Goal: Book appointment/travel/reservation

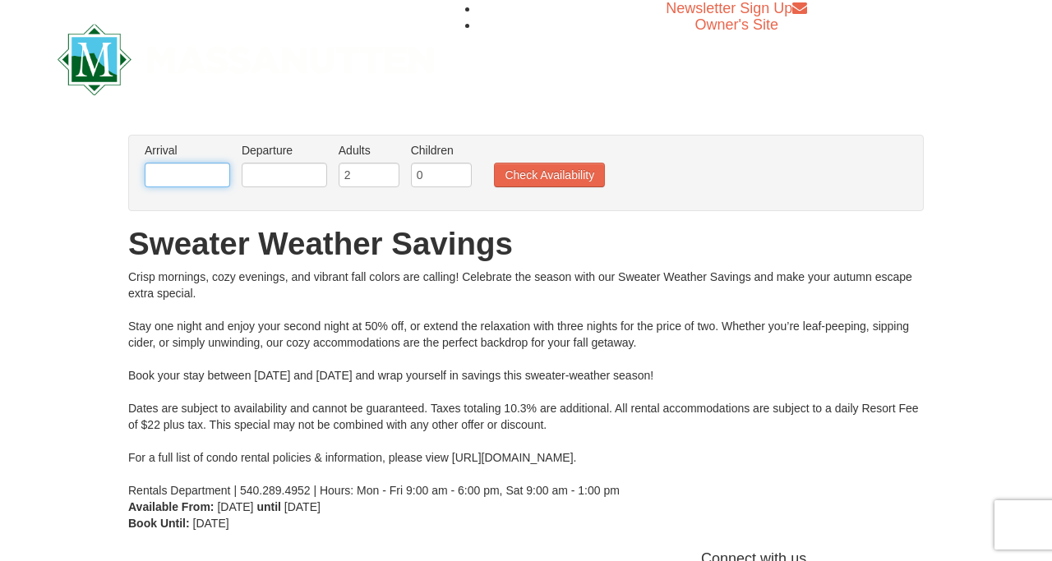
click at [181, 172] on input "text" at bounding box center [187, 175] width 85 height 25
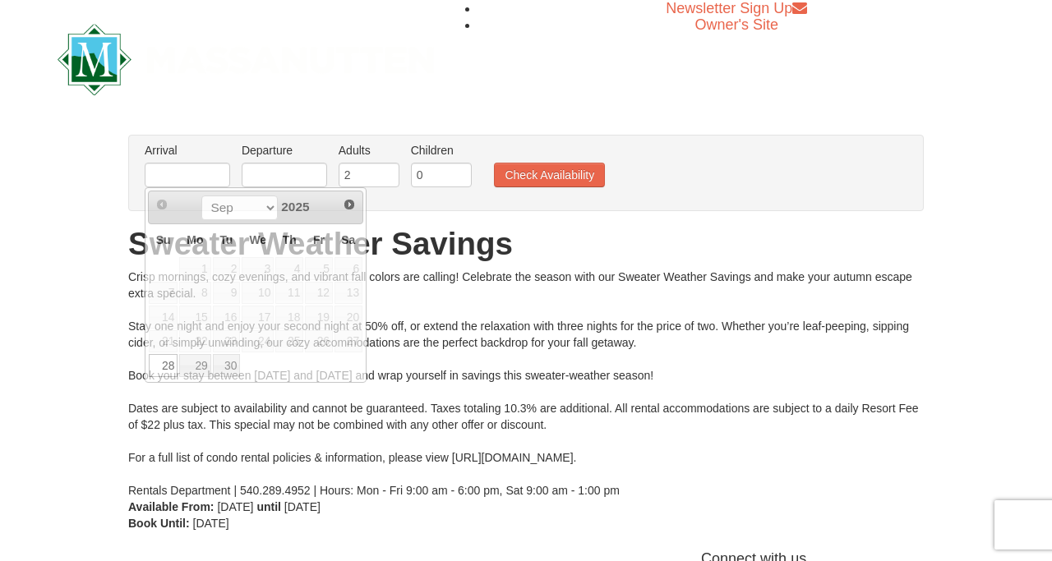
click at [90, 284] on div "× From: To: Adults: 2 Children: 0 Change Arrival Please format dates MM/DD/YYYY…" at bounding box center [526, 333] width 1052 height 430
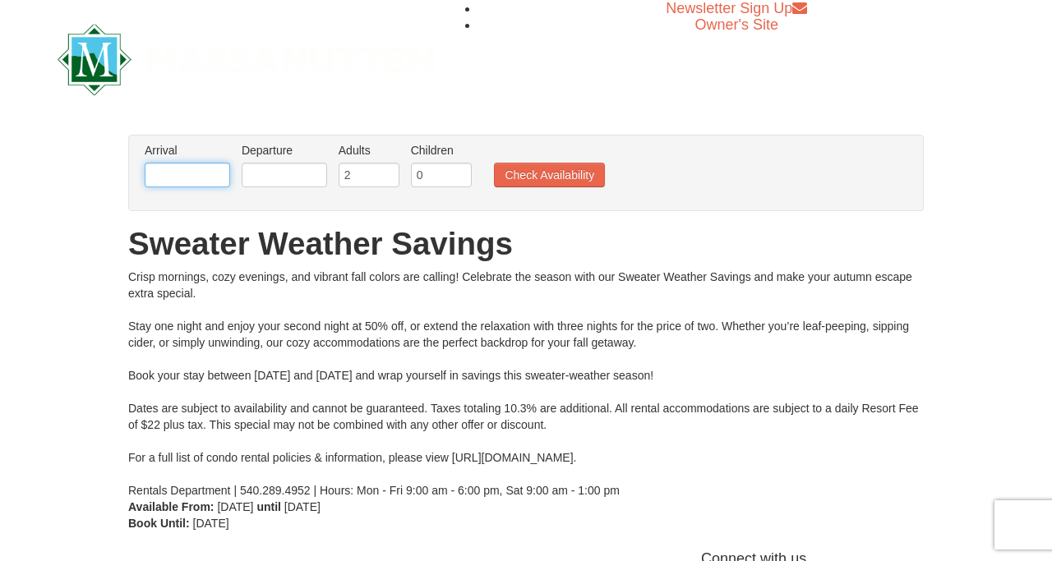
click at [187, 176] on input "text" at bounding box center [187, 175] width 85 height 25
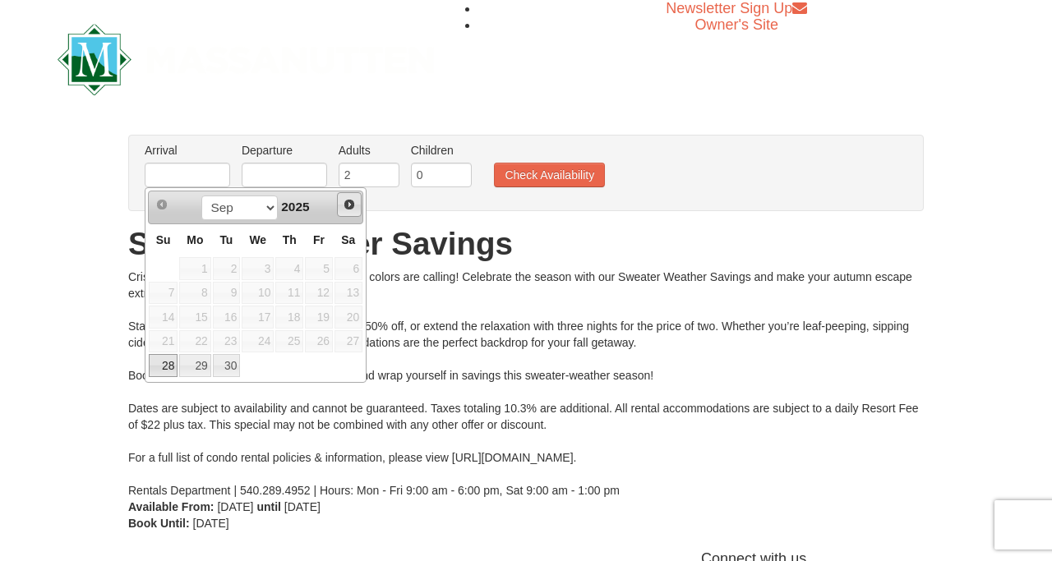
click at [350, 205] on span "Next" at bounding box center [349, 204] width 13 height 13
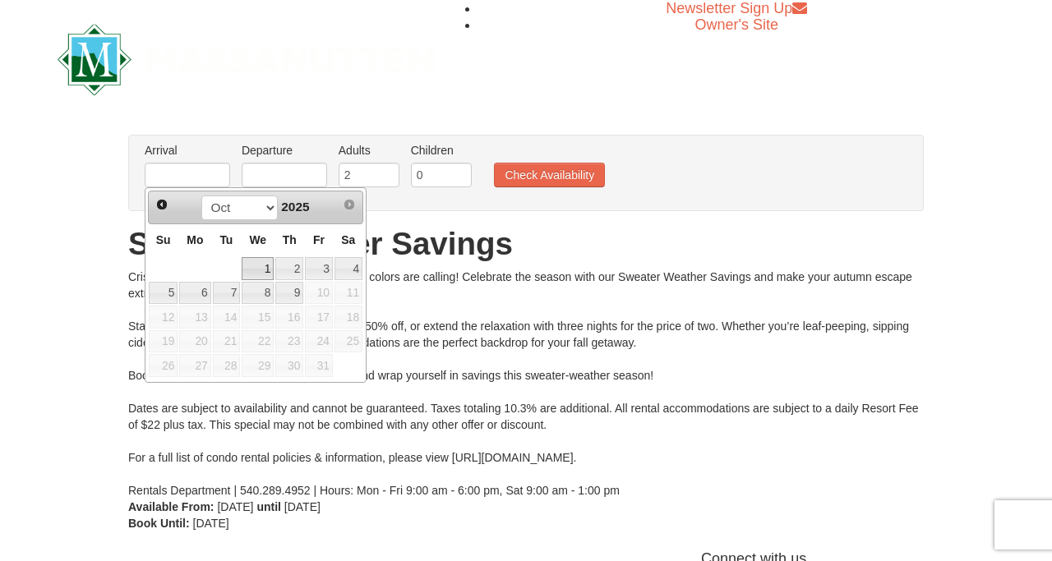
click at [261, 270] on link "1" at bounding box center [258, 268] width 32 height 23
type input "[DATE]"
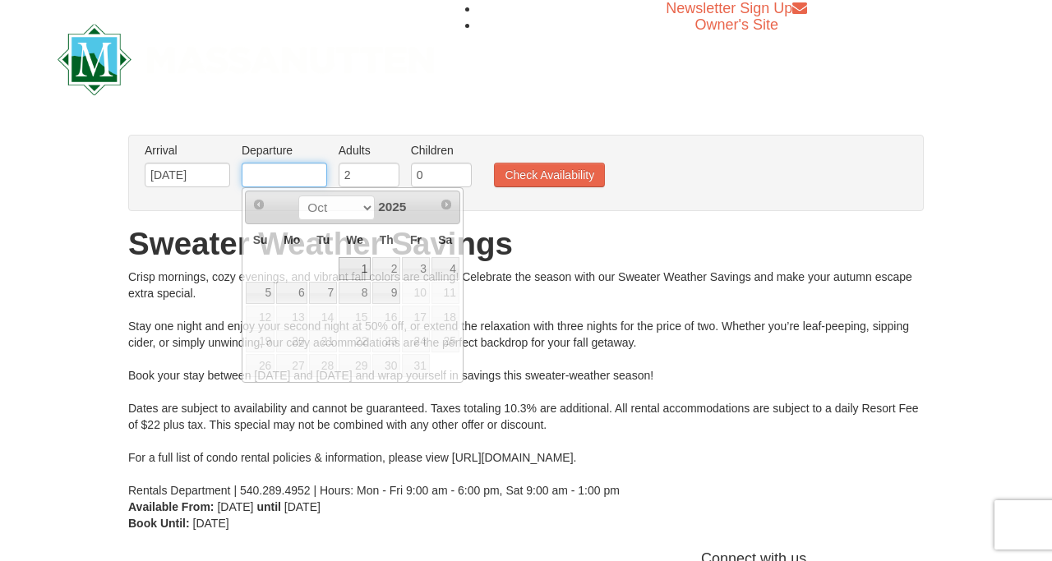
click at [292, 166] on input "text" at bounding box center [284, 175] width 85 height 25
click at [445, 208] on span "Next" at bounding box center [446, 204] width 13 height 13
click at [421, 270] on link "3" at bounding box center [416, 268] width 28 height 23
type input "[DATE]"
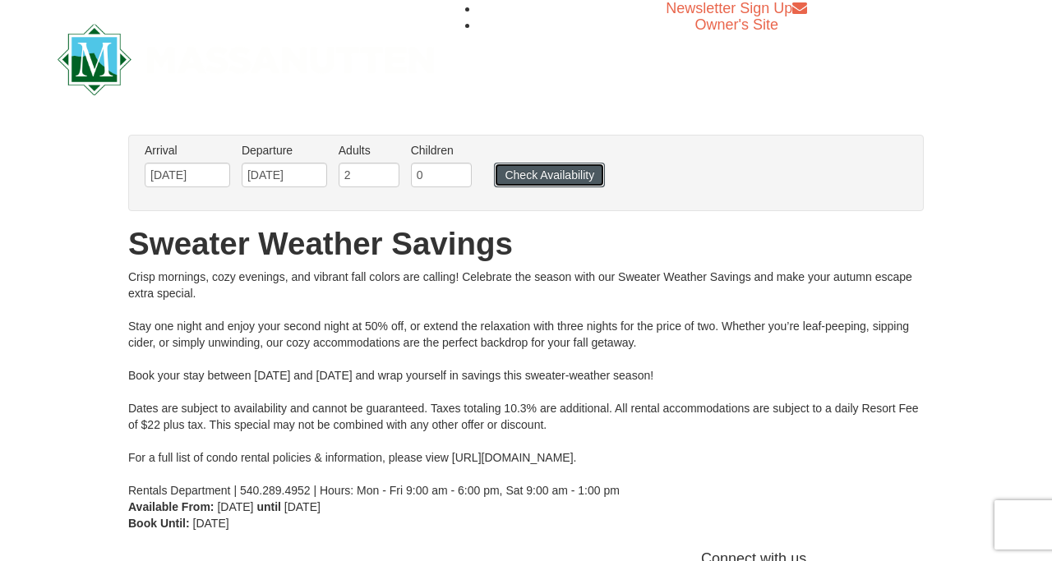
click at [537, 176] on button "Check Availability" at bounding box center [549, 175] width 111 height 25
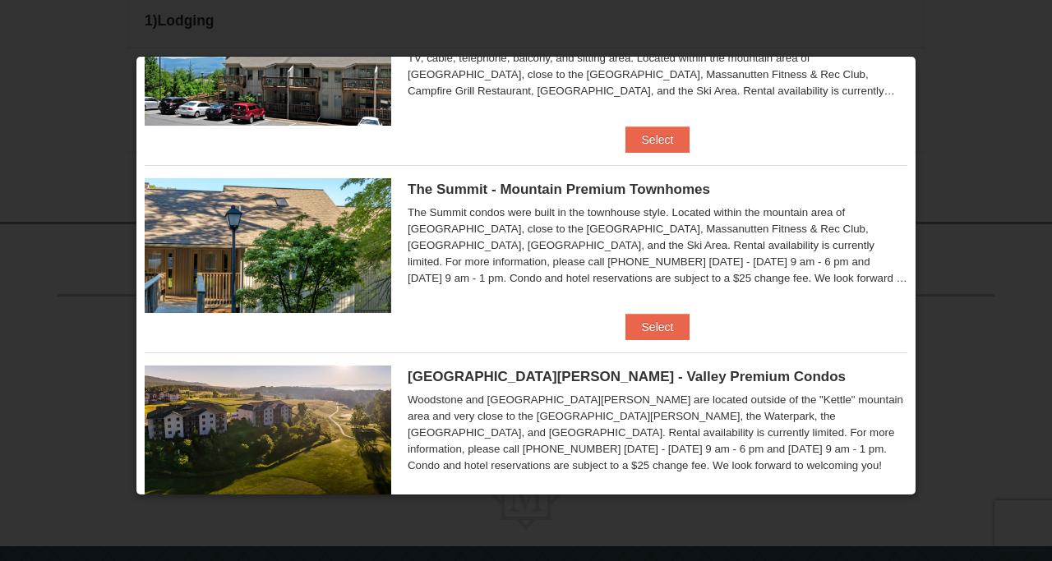
scroll to position [686, 0]
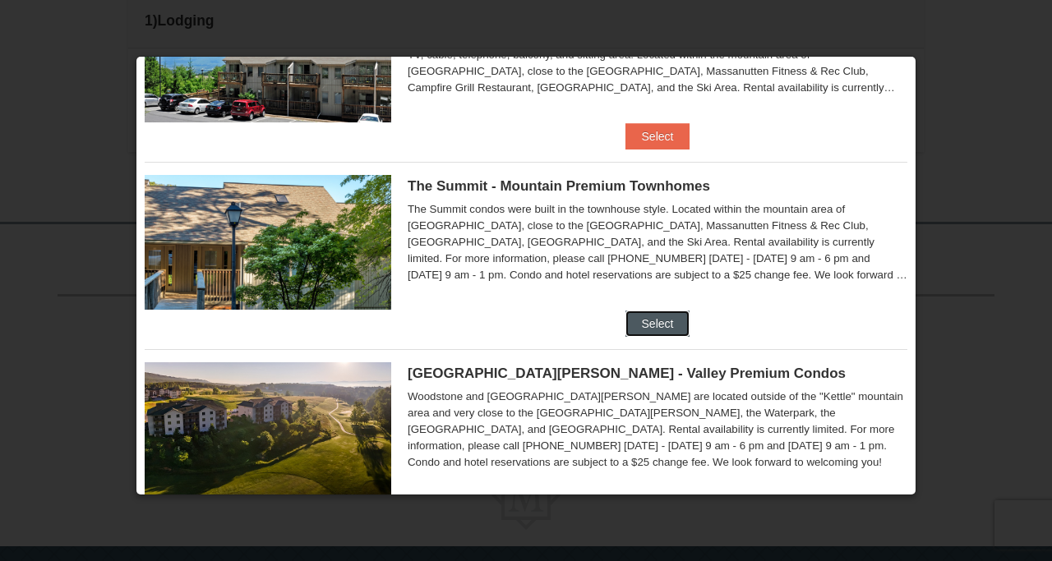
click at [667, 321] on button "Select" at bounding box center [657, 324] width 65 height 26
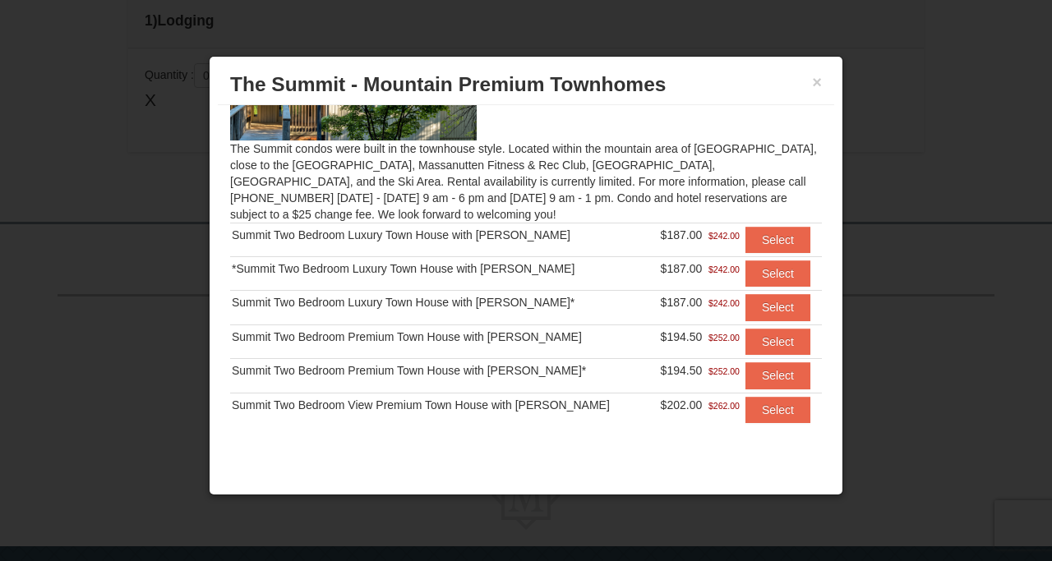
scroll to position [119, 0]
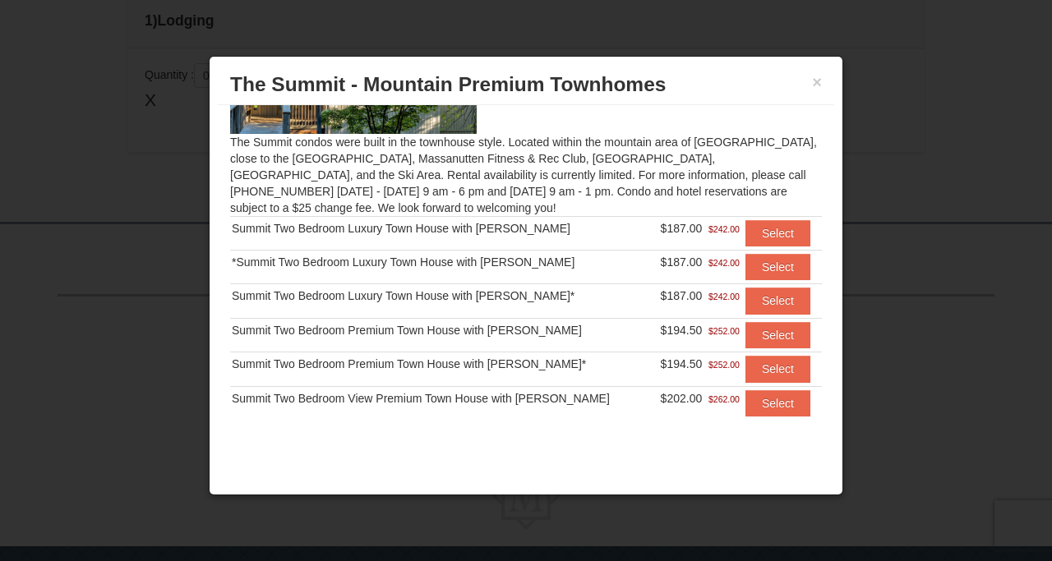
click at [461, 231] on div "Summit Two Bedroom Luxury Town House with [PERSON_NAME]" at bounding box center [440, 228] width 417 height 16
click at [787, 232] on button "Select" at bounding box center [777, 233] width 65 height 26
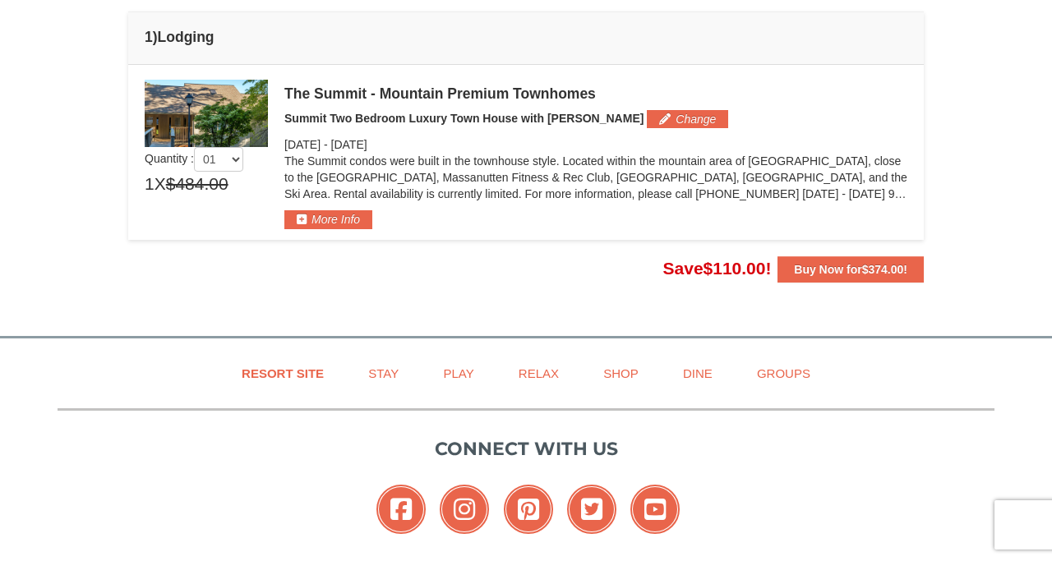
scroll to position [498, 0]
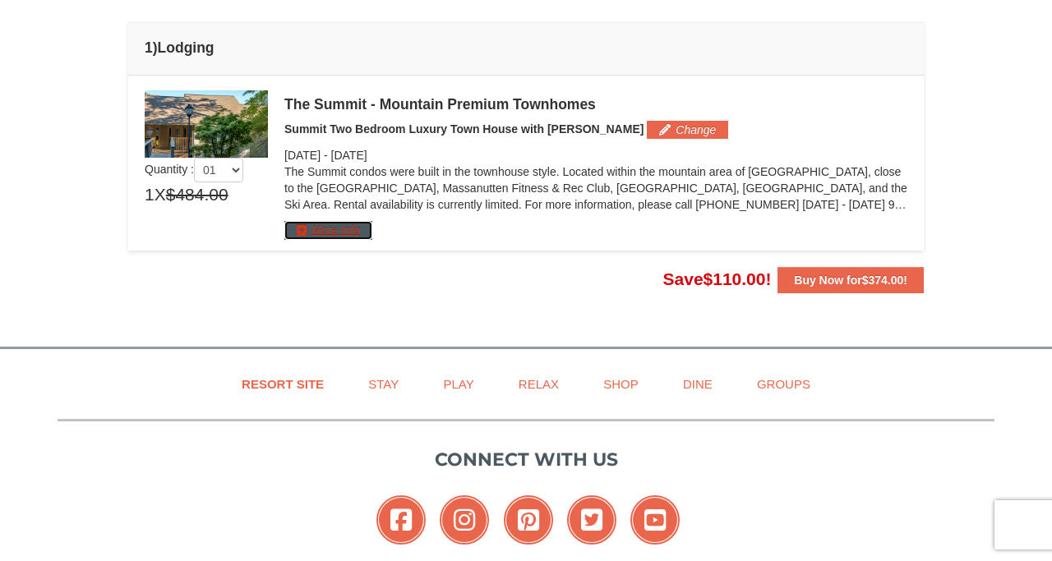
click at [330, 227] on button "More Info" at bounding box center [328, 230] width 88 height 18
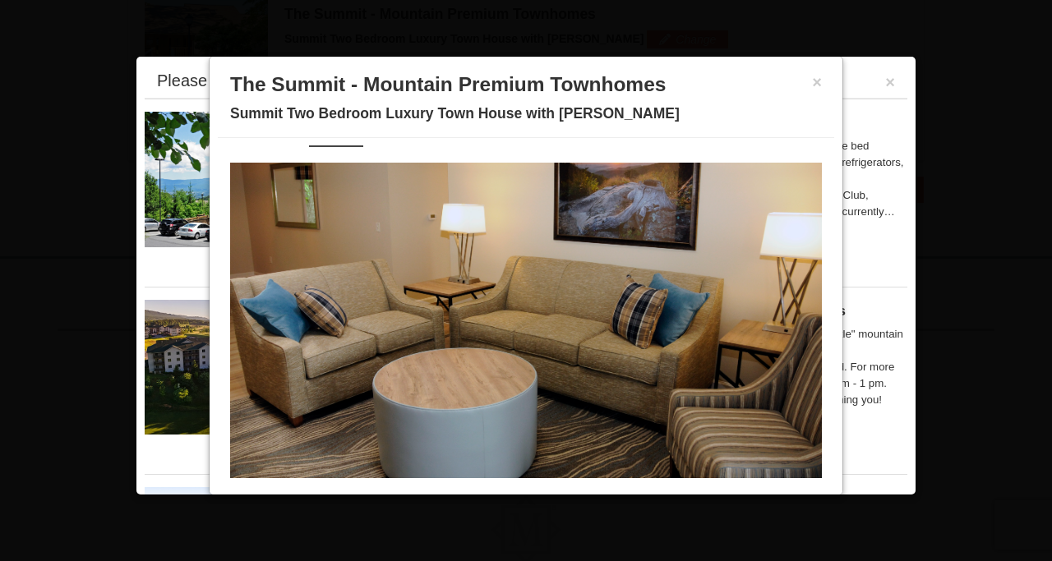
scroll to position [11, 0]
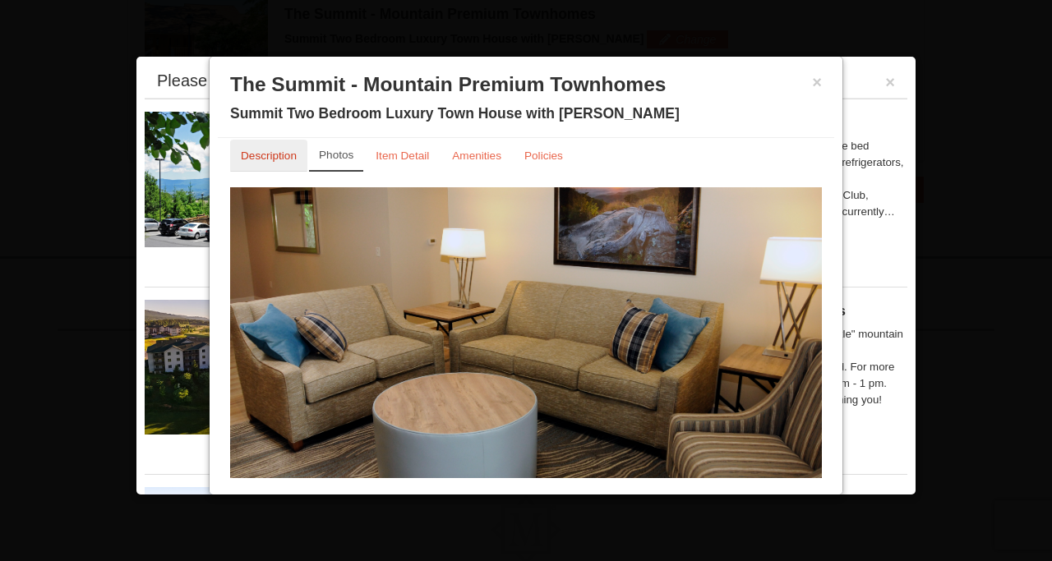
click at [290, 154] on small "Description" at bounding box center [269, 156] width 56 height 12
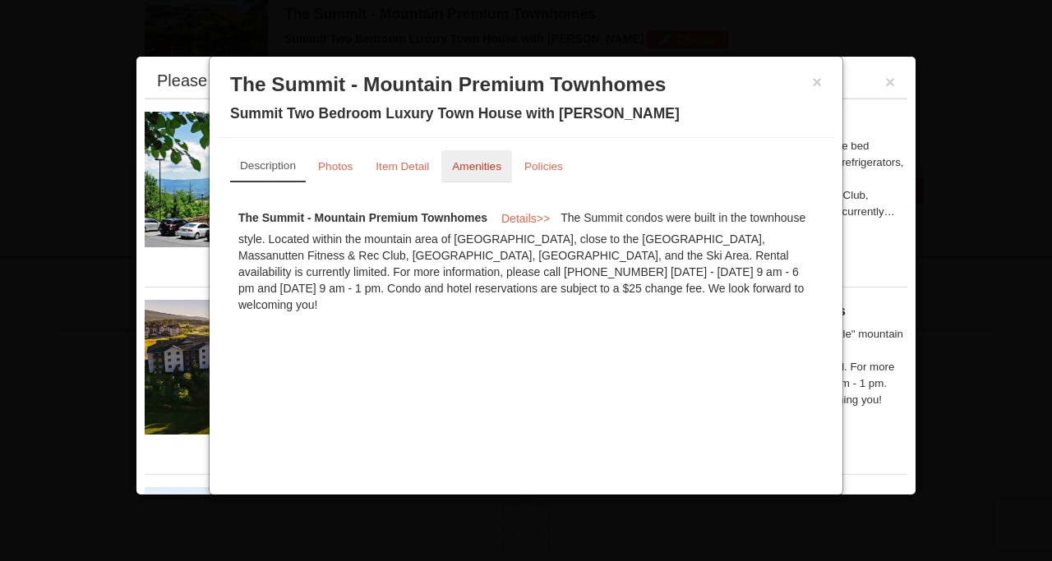
click at [476, 167] on small "Amenities" at bounding box center [476, 166] width 49 height 12
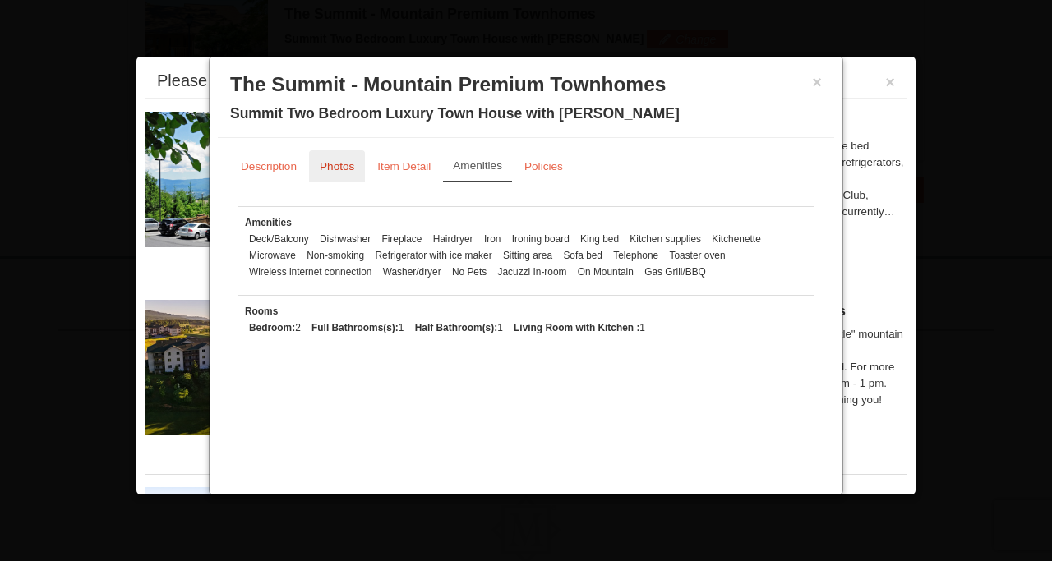
click at [342, 164] on small "Photos" at bounding box center [337, 166] width 35 height 12
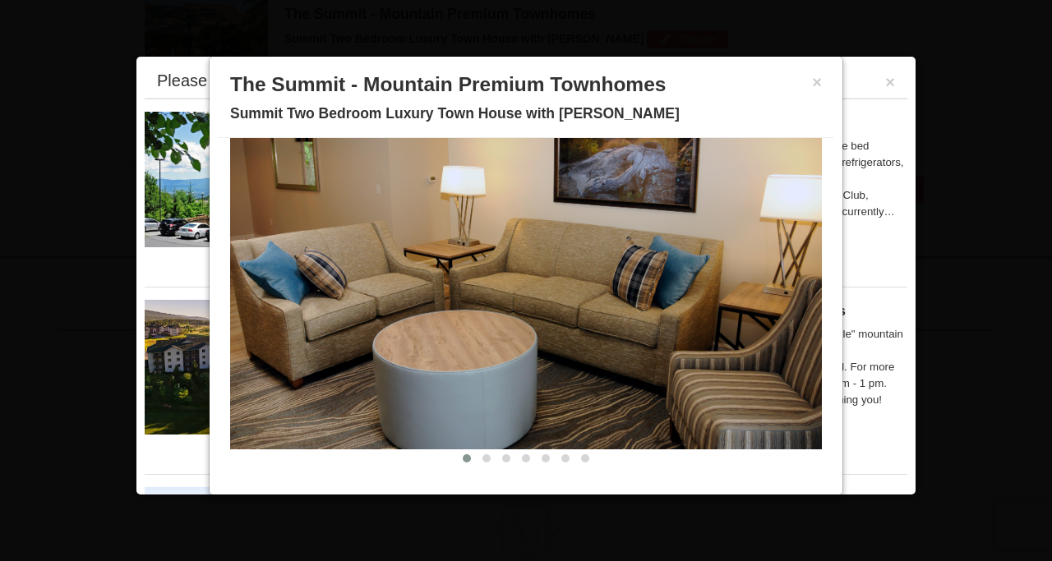
scroll to position [8, 0]
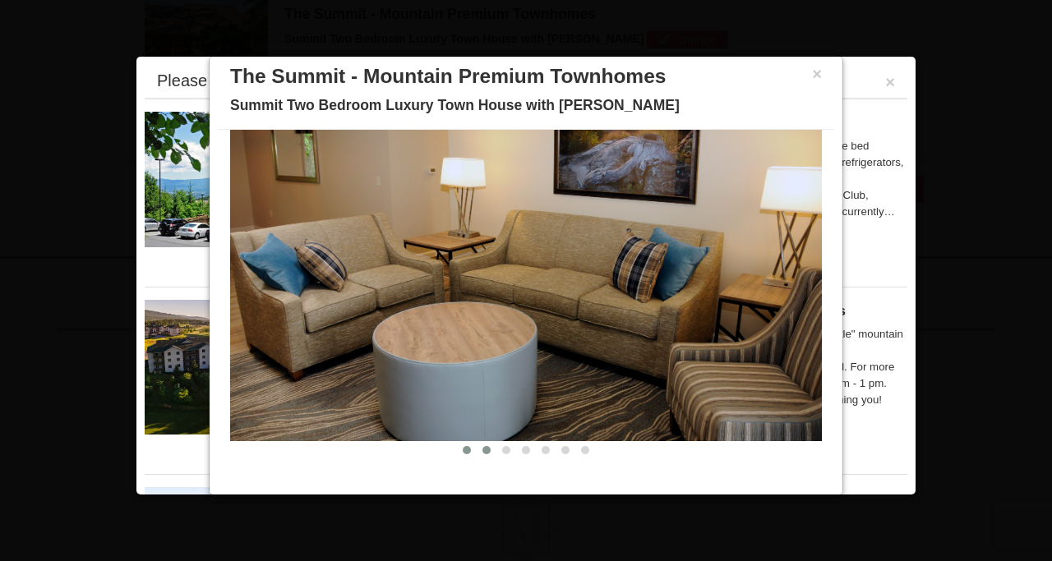
click at [484, 447] on span at bounding box center [486, 450] width 8 height 8
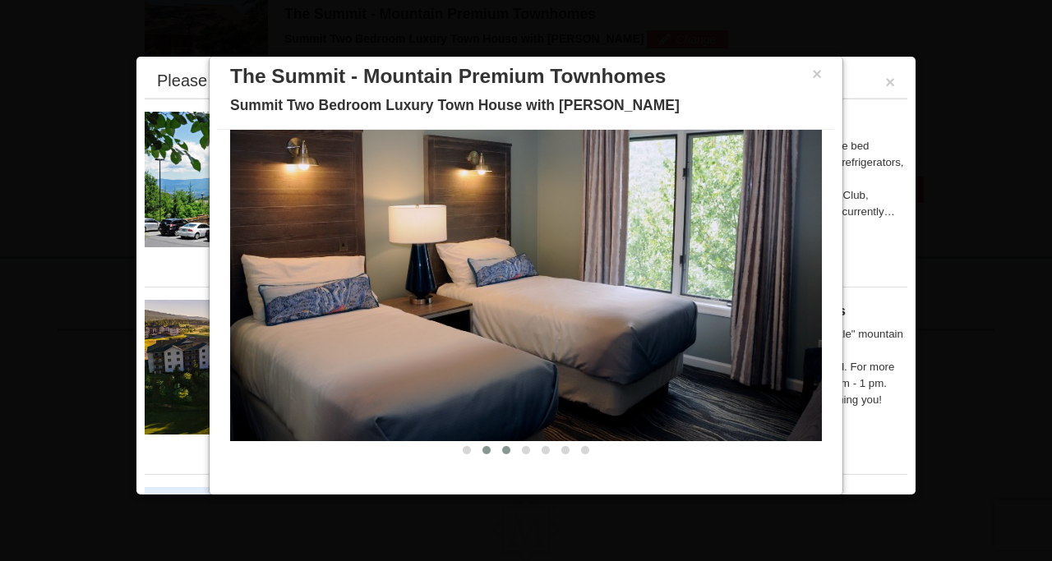
click at [502, 447] on span at bounding box center [506, 450] width 8 height 8
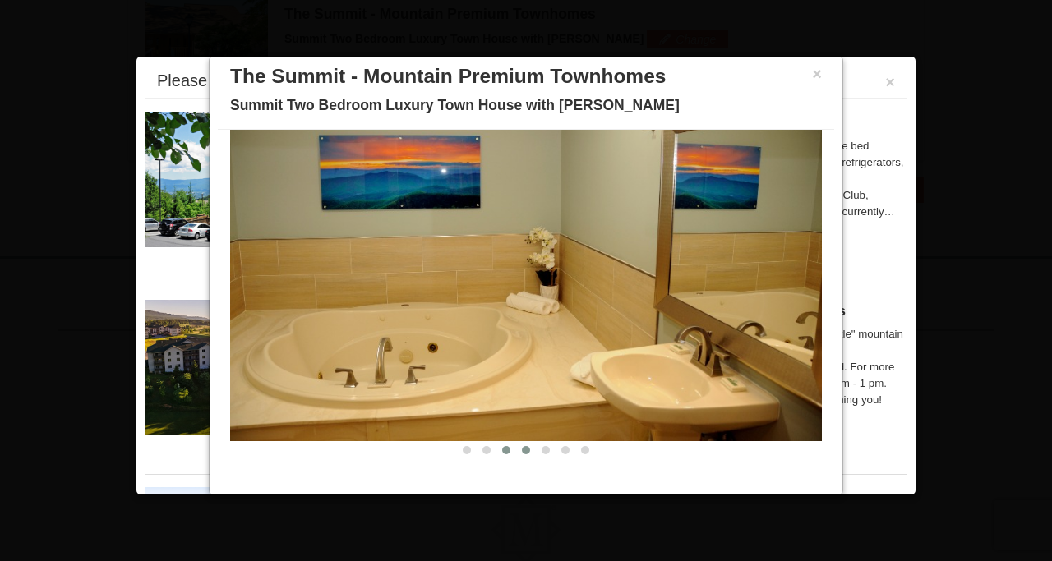
click at [525, 450] on span at bounding box center [526, 450] width 8 height 8
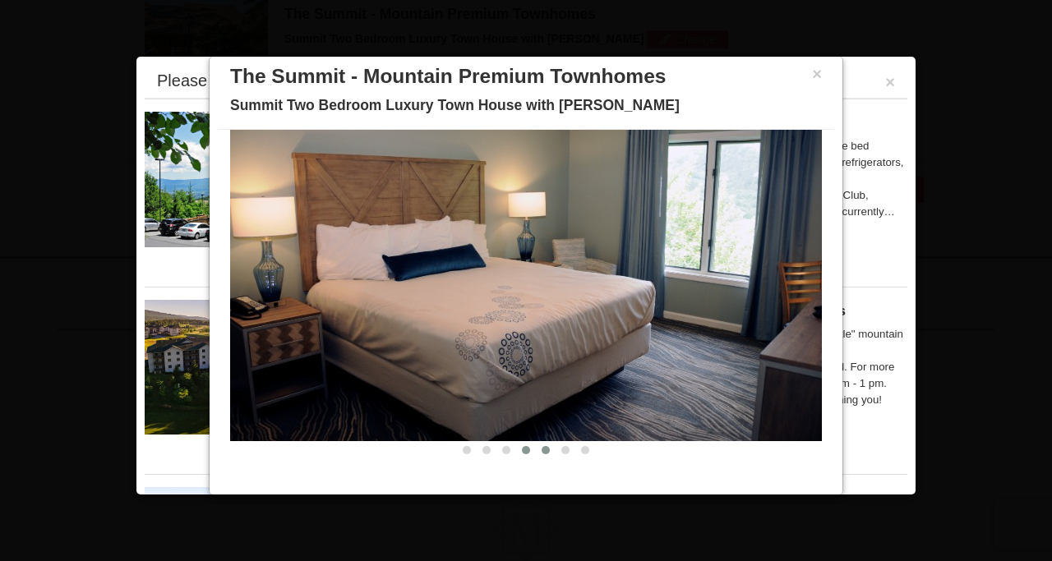
click at [545, 448] on span at bounding box center [546, 450] width 8 height 8
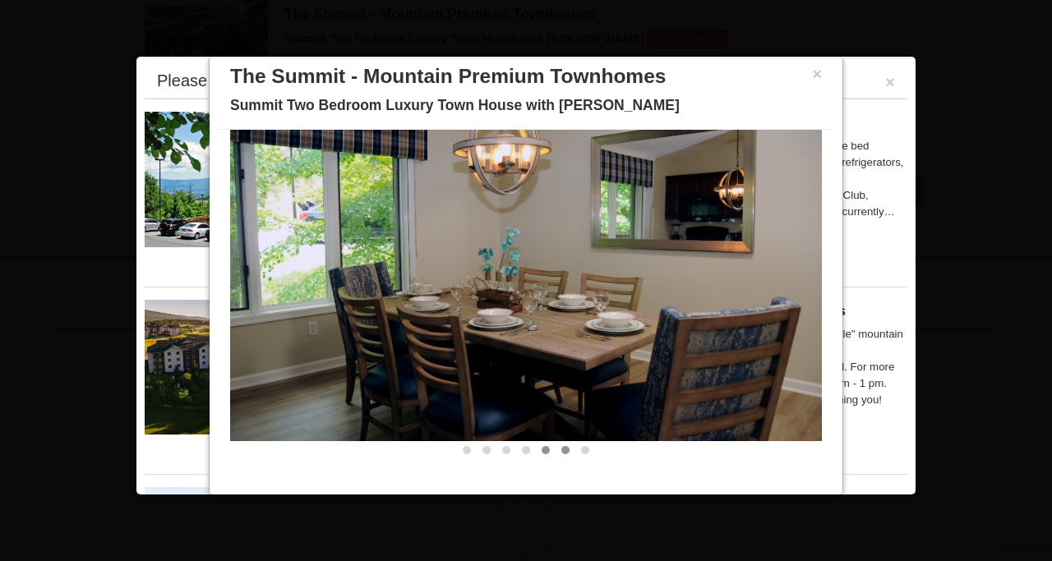
click at [567, 449] on span at bounding box center [565, 450] width 8 height 8
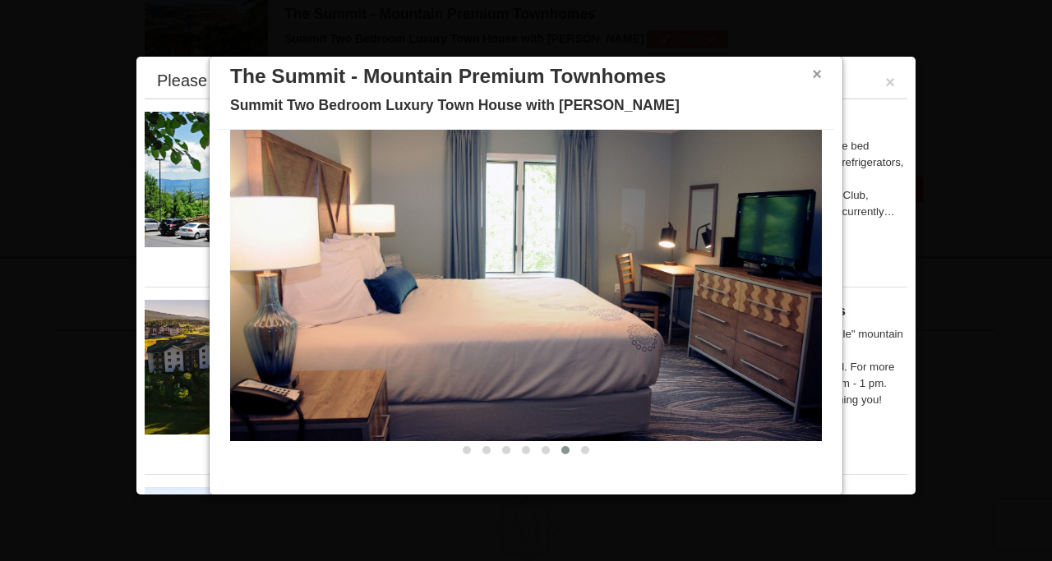
click at [816, 66] on button "×" at bounding box center [817, 74] width 10 height 16
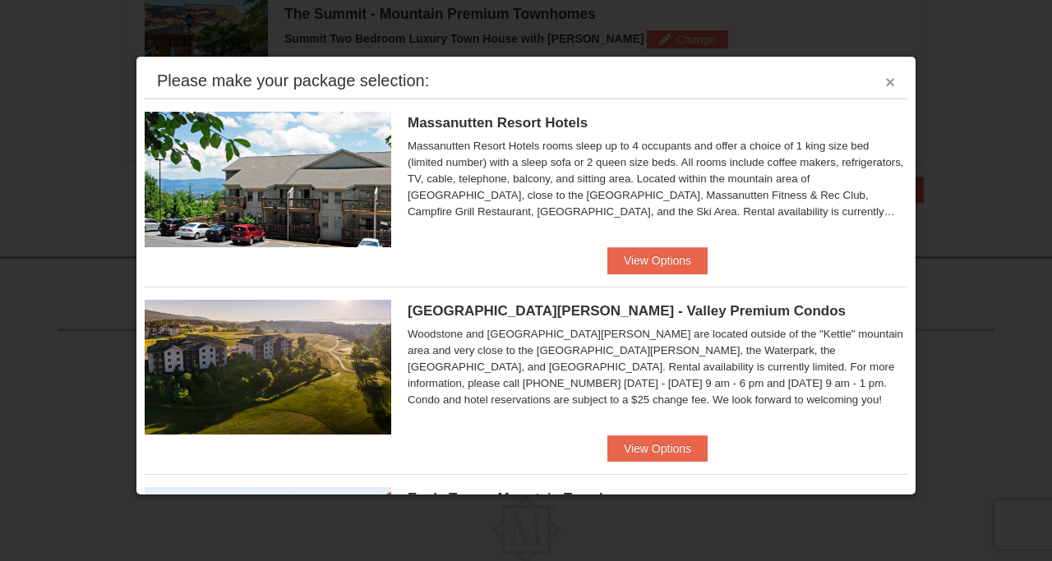
click at [888, 85] on button "×" at bounding box center [890, 82] width 10 height 16
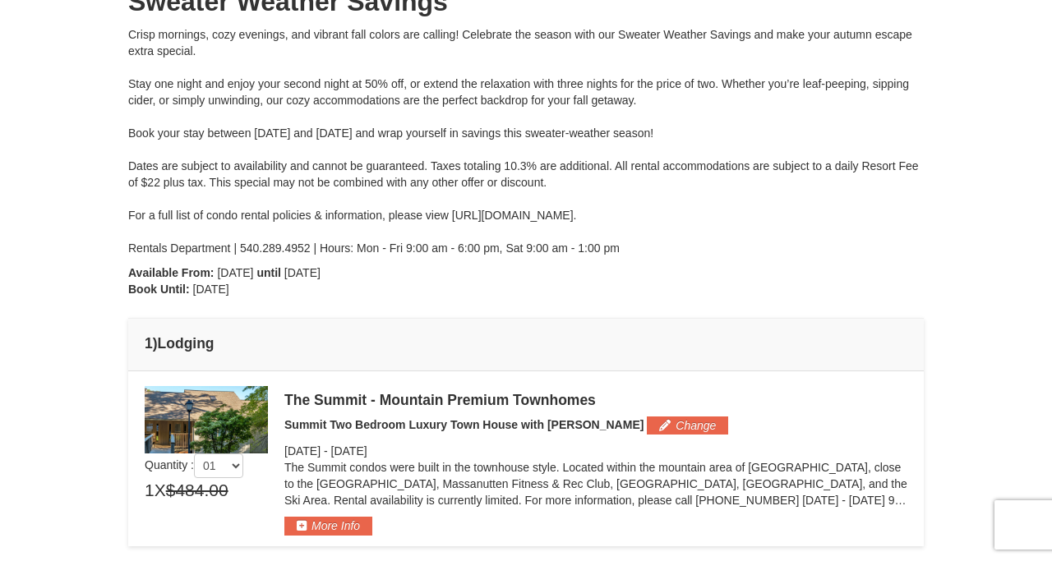
scroll to position [0, 0]
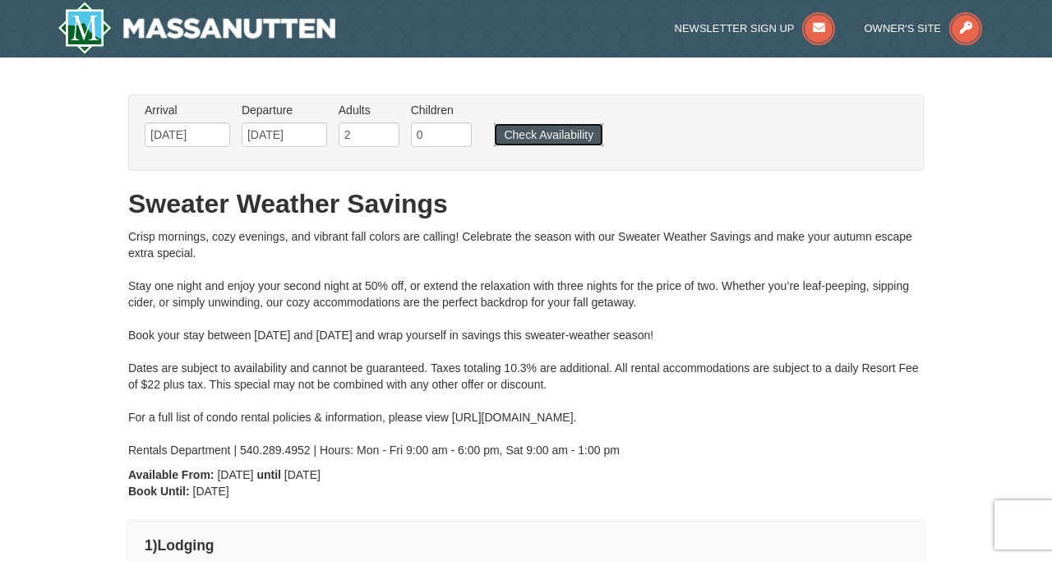
click at [537, 136] on button "Check Availability" at bounding box center [548, 134] width 109 height 23
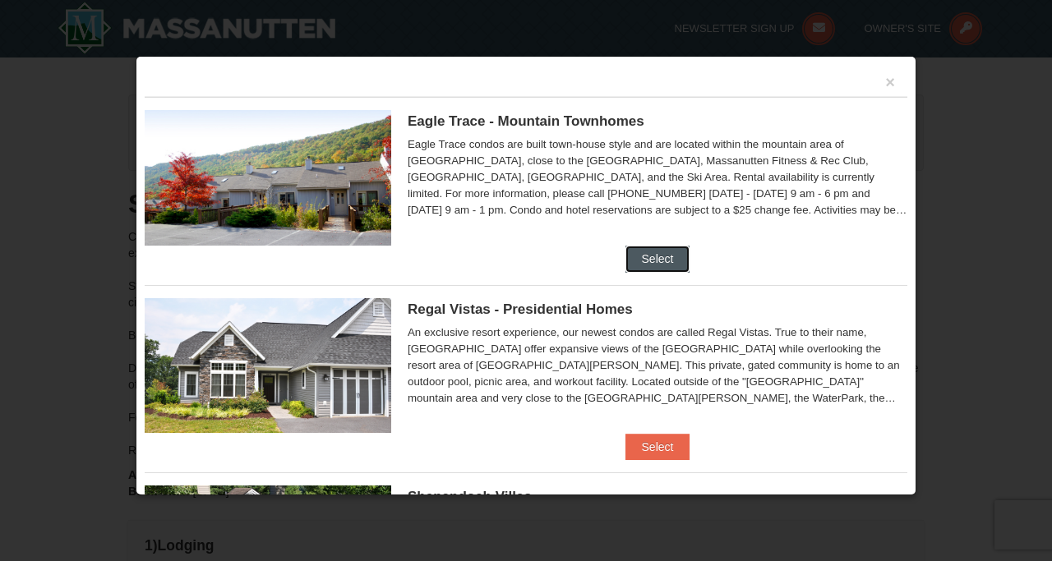
click at [670, 260] on button "Select" at bounding box center [657, 259] width 65 height 26
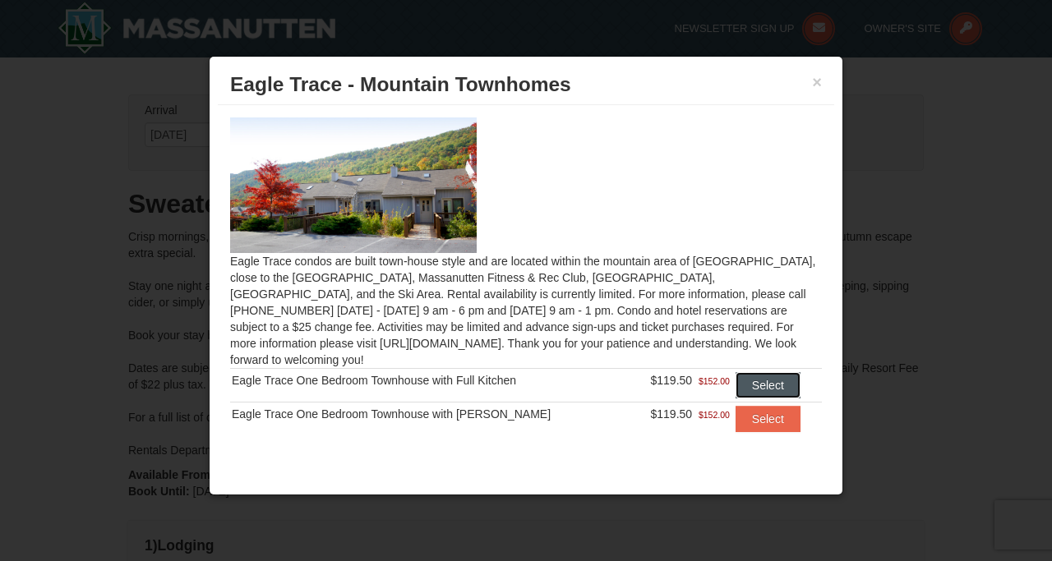
click at [749, 372] on button "Select" at bounding box center [768, 385] width 65 height 26
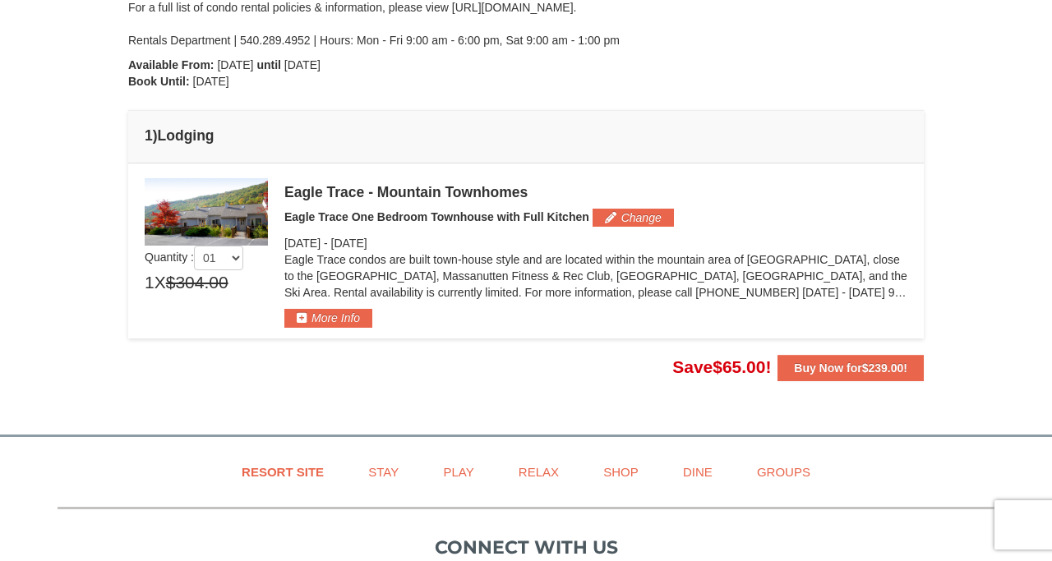
scroll to position [414, 0]
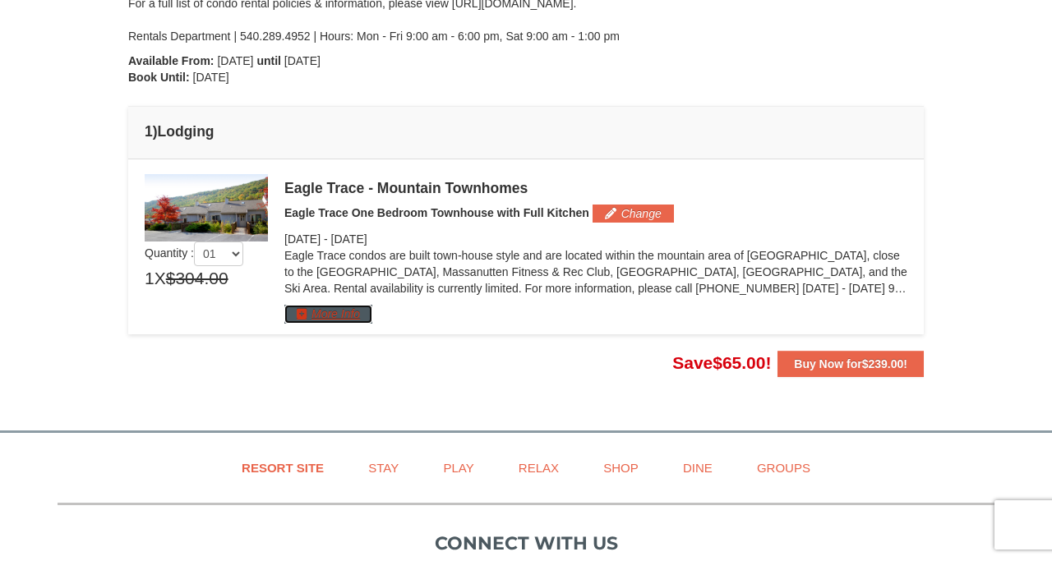
click at [340, 317] on button "More Info" at bounding box center [328, 314] width 88 height 18
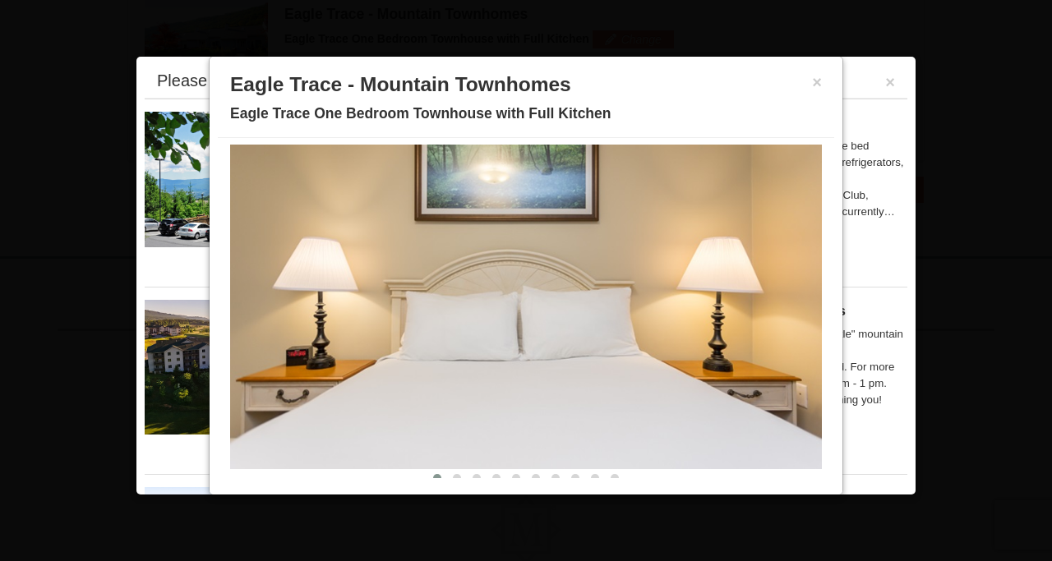
scroll to position [73, 0]
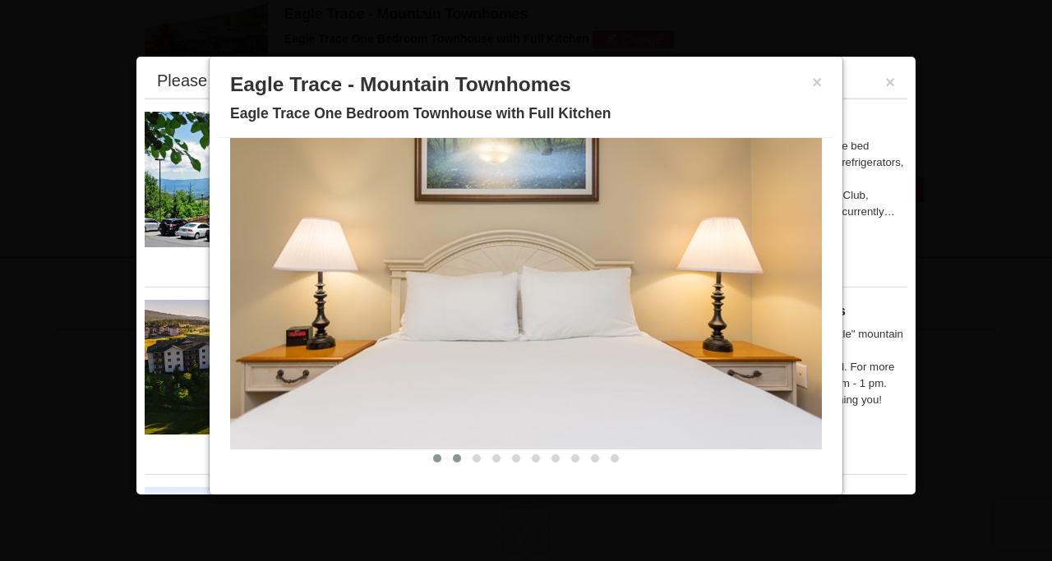
click at [459, 454] on button at bounding box center [457, 458] width 20 height 16
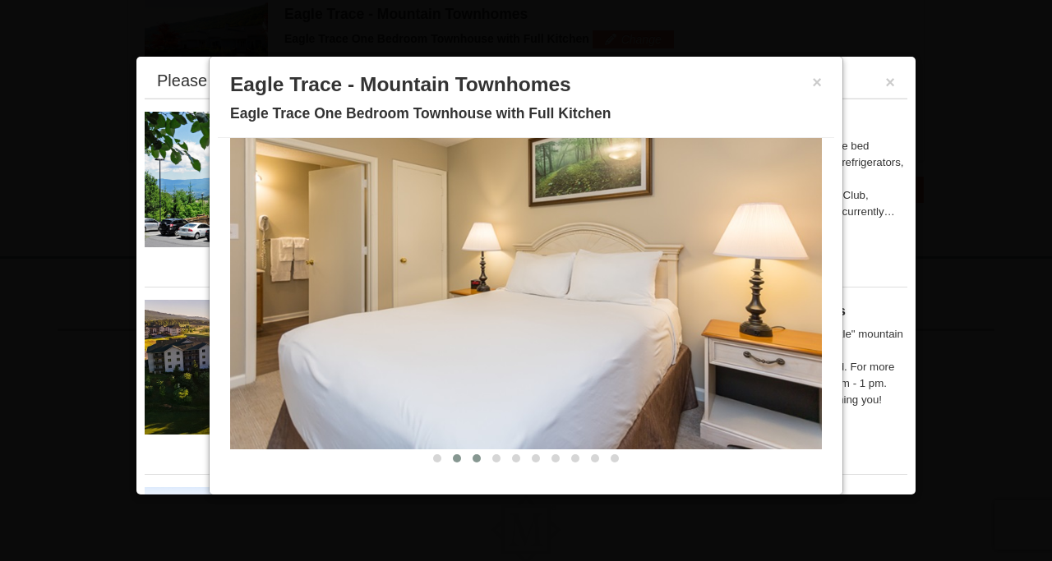
click at [475, 455] on span at bounding box center [477, 458] width 8 height 8
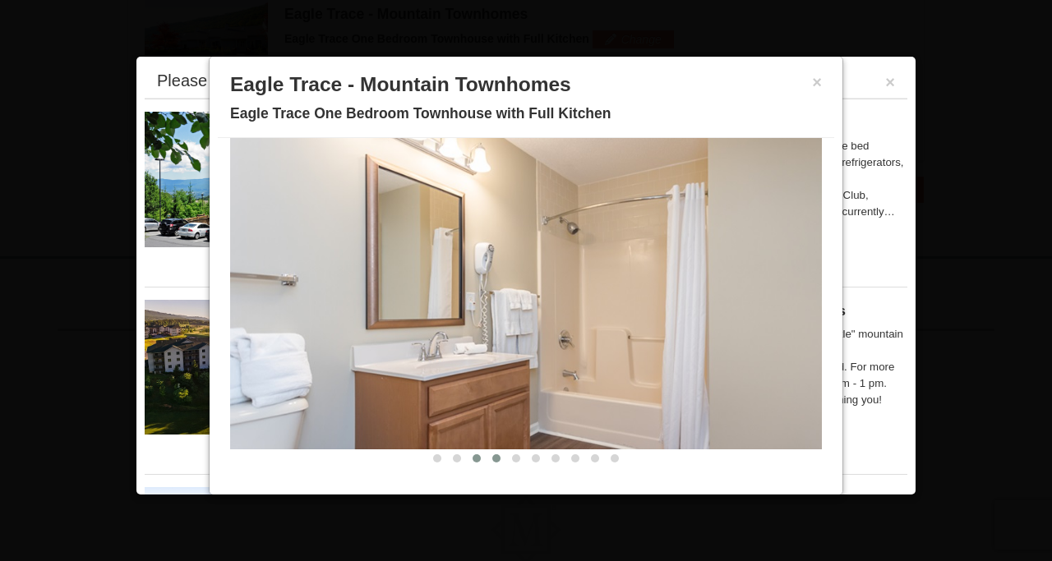
click at [495, 459] on span at bounding box center [496, 458] width 8 height 8
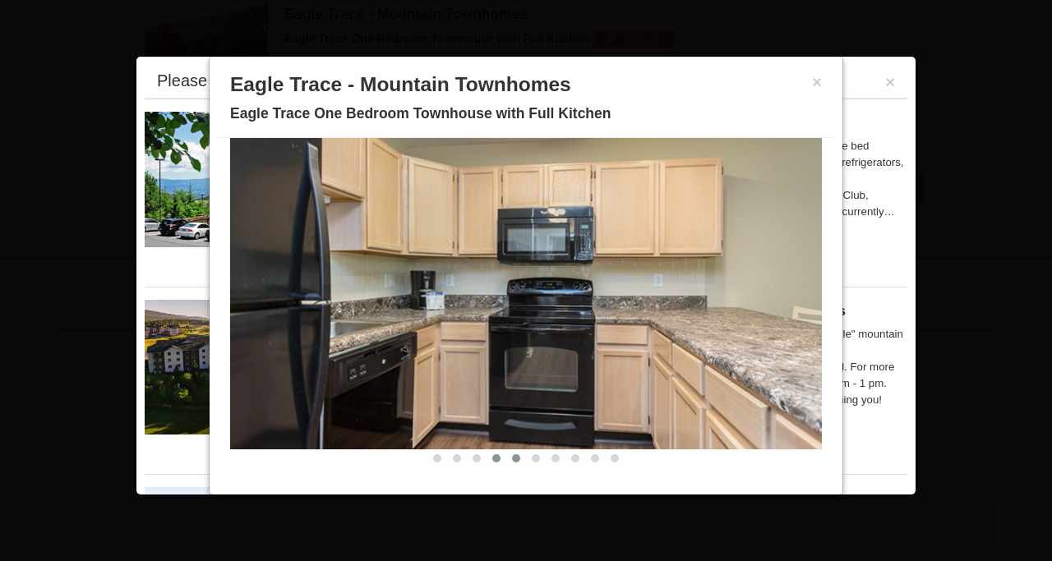
click at [518, 455] on span at bounding box center [516, 458] width 8 height 8
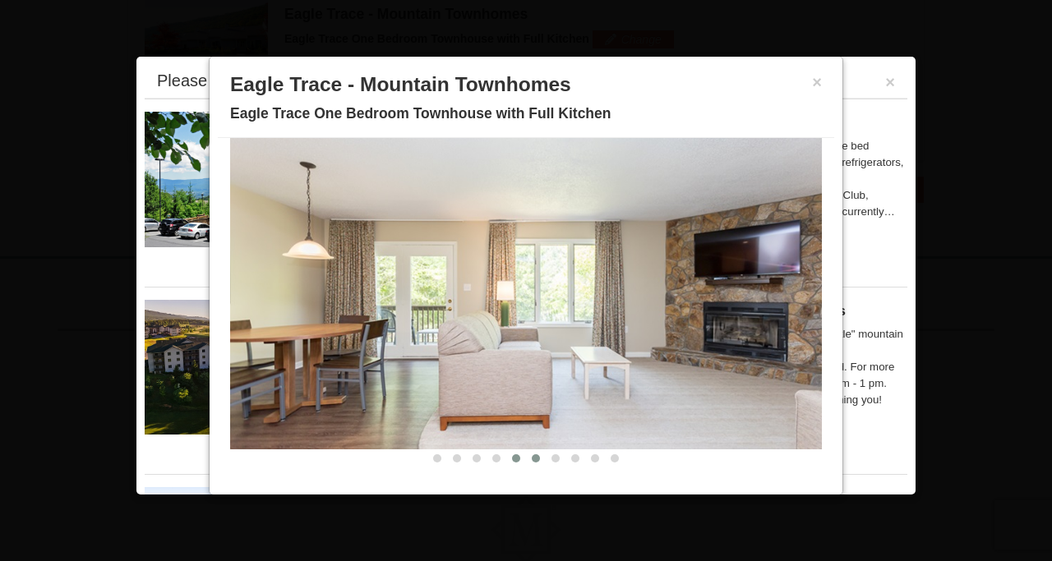
click at [536, 456] on span at bounding box center [536, 458] width 8 height 8
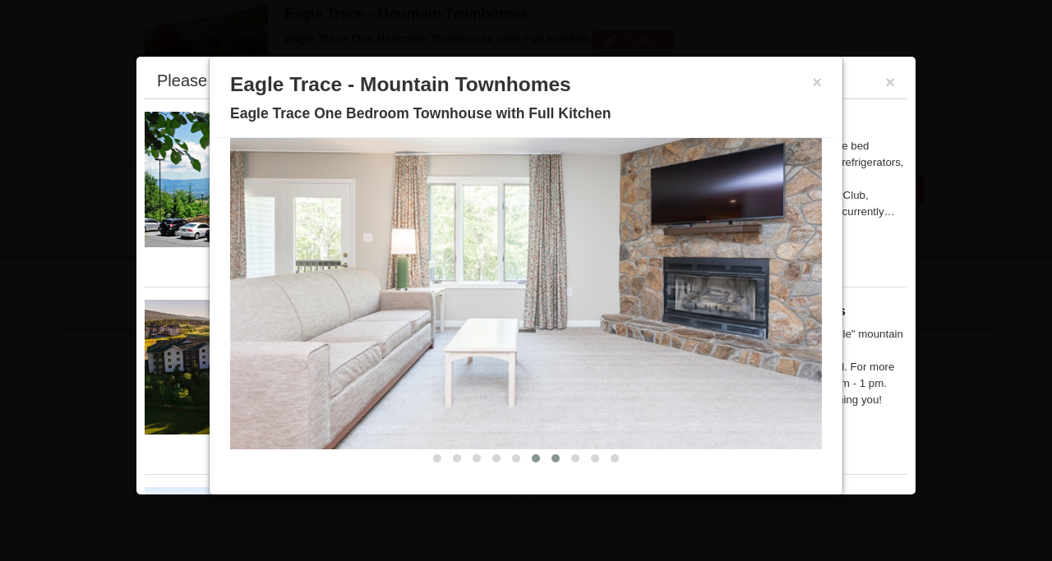
click at [555, 457] on span at bounding box center [555, 458] width 8 height 8
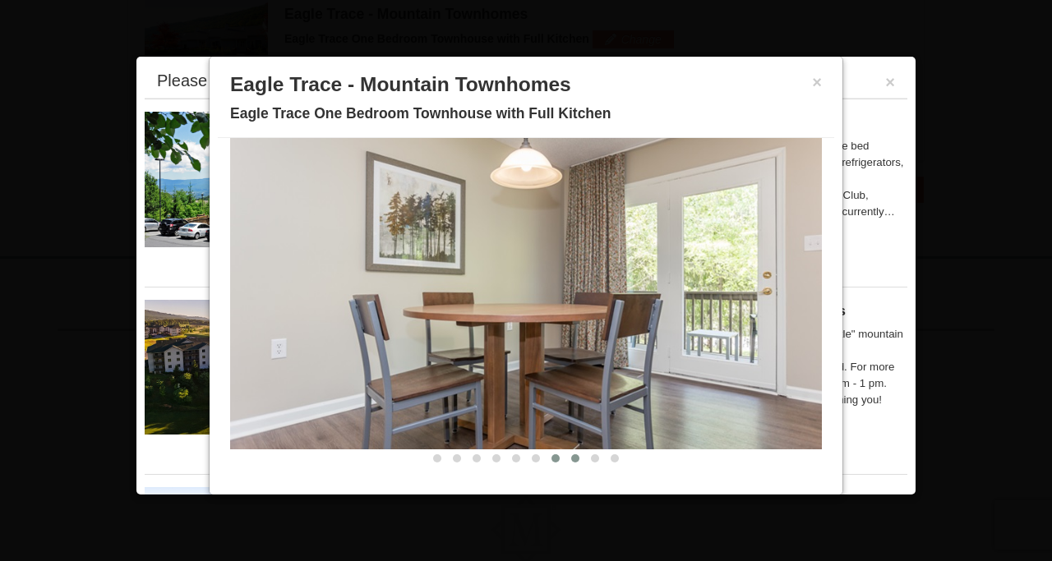
click at [574, 458] on span at bounding box center [575, 458] width 8 height 8
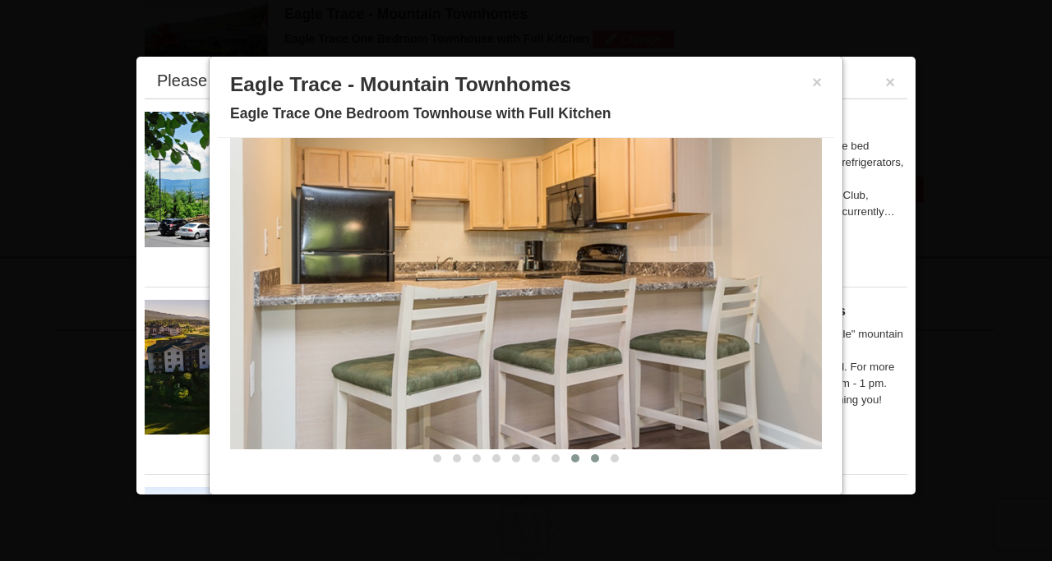
click at [595, 457] on span at bounding box center [595, 458] width 8 height 8
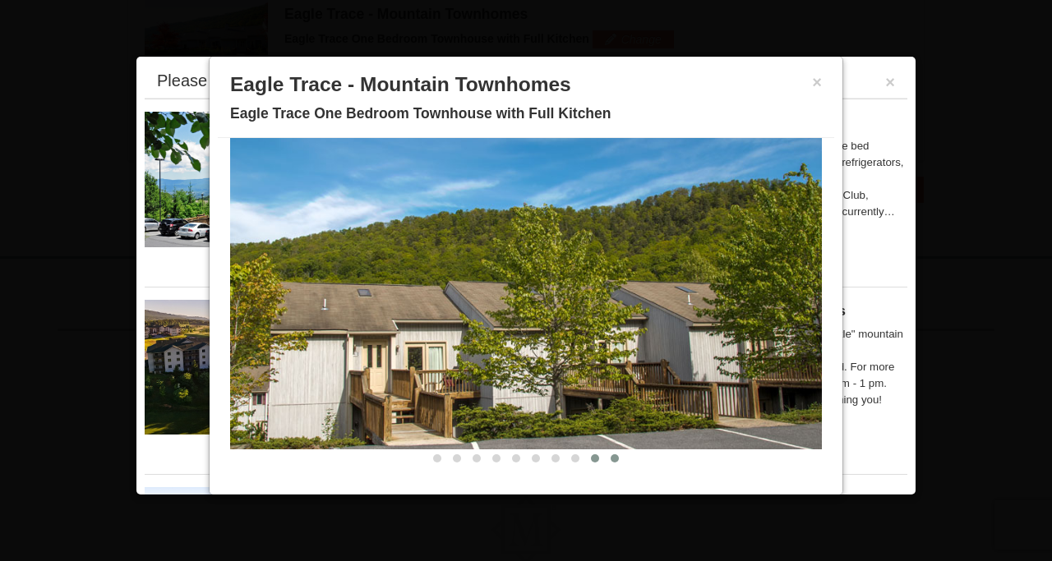
click at [617, 459] on span at bounding box center [615, 458] width 8 height 8
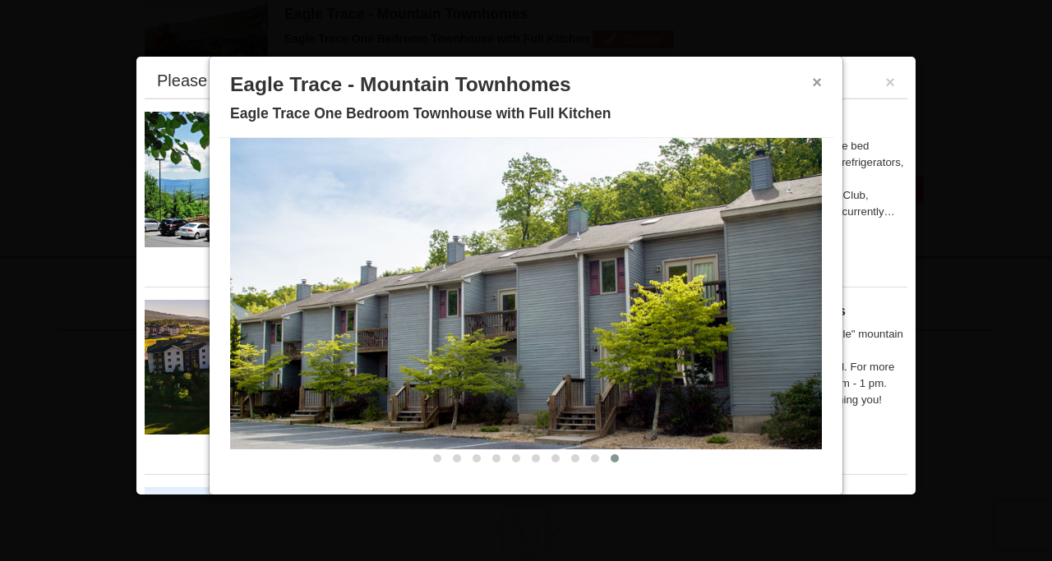
click at [819, 85] on button "×" at bounding box center [817, 82] width 10 height 16
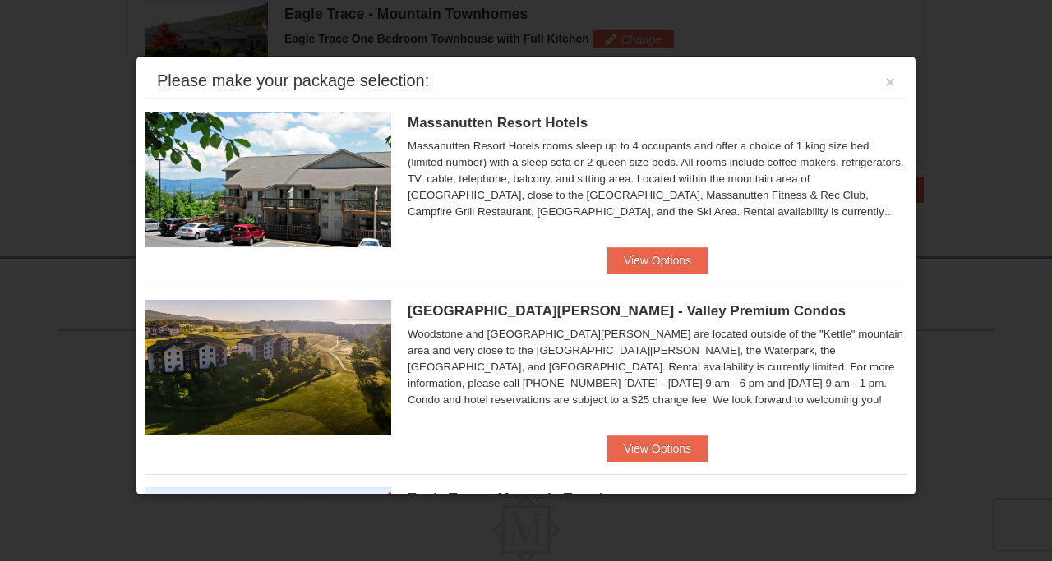
scroll to position [0, 0]
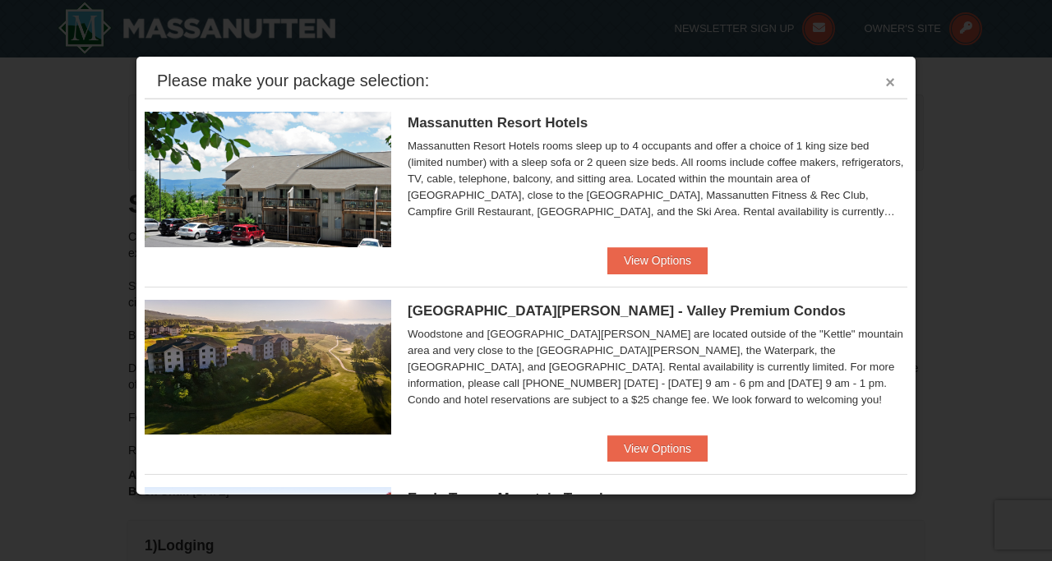
click at [889, 88] on button "×" at bounding box center [890, 82] width 10 height 16
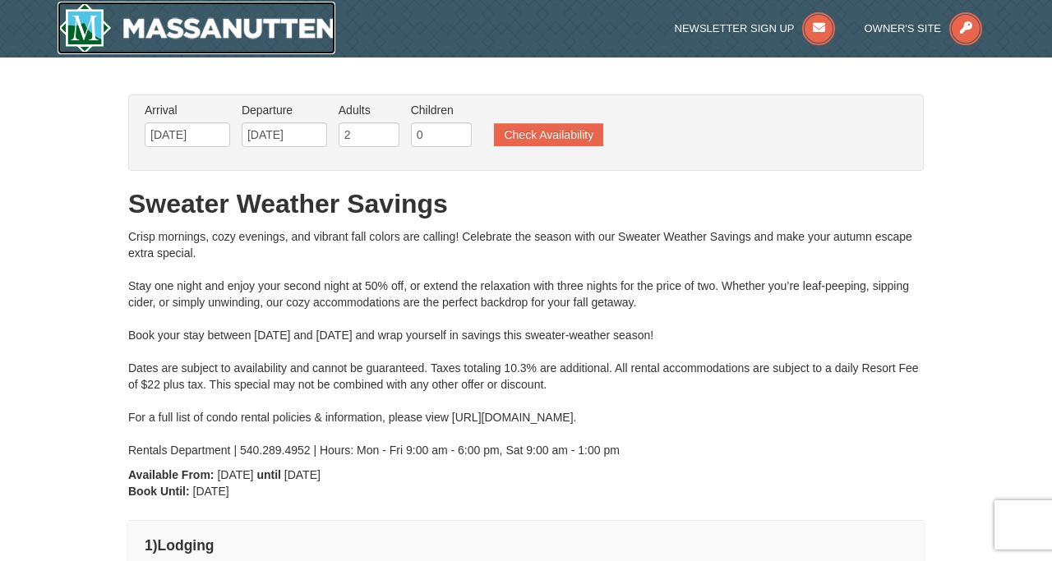
click at [218, 40] on img at bounding box center [197, 28] width 278 height 53
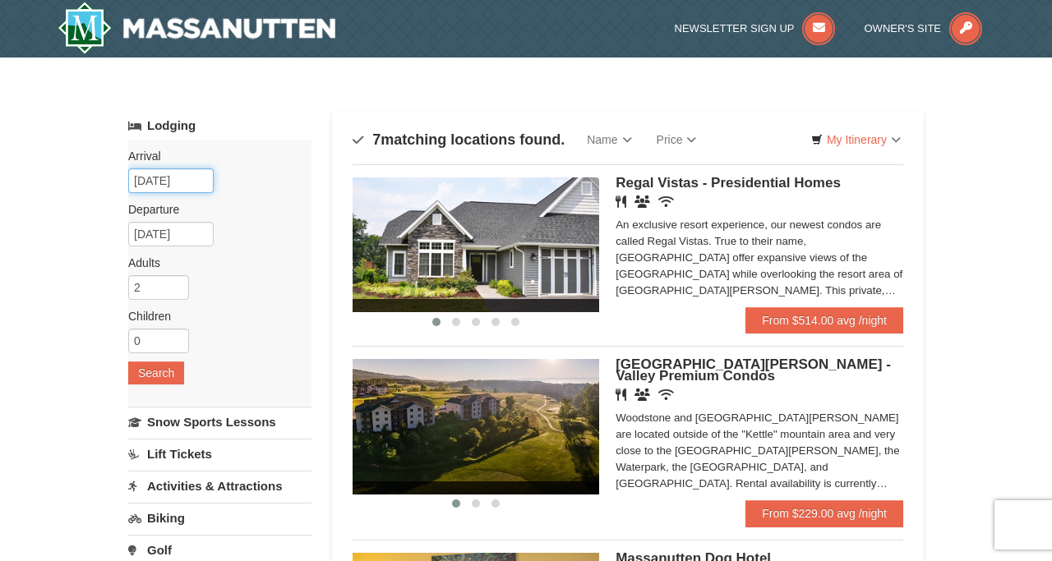
click at [156, 184] on input "10/11/2025" at bounding box center [170, 180] width 85 height 25
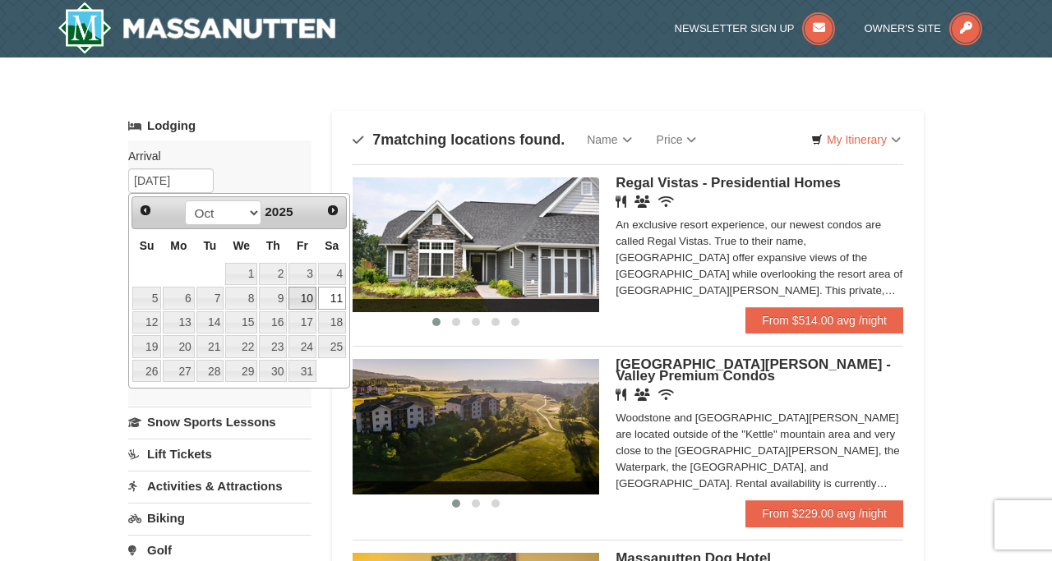
click at [307, 302] on link "10" at bounding box center [302, 298] width 28 height 23
type input "[DATE]"
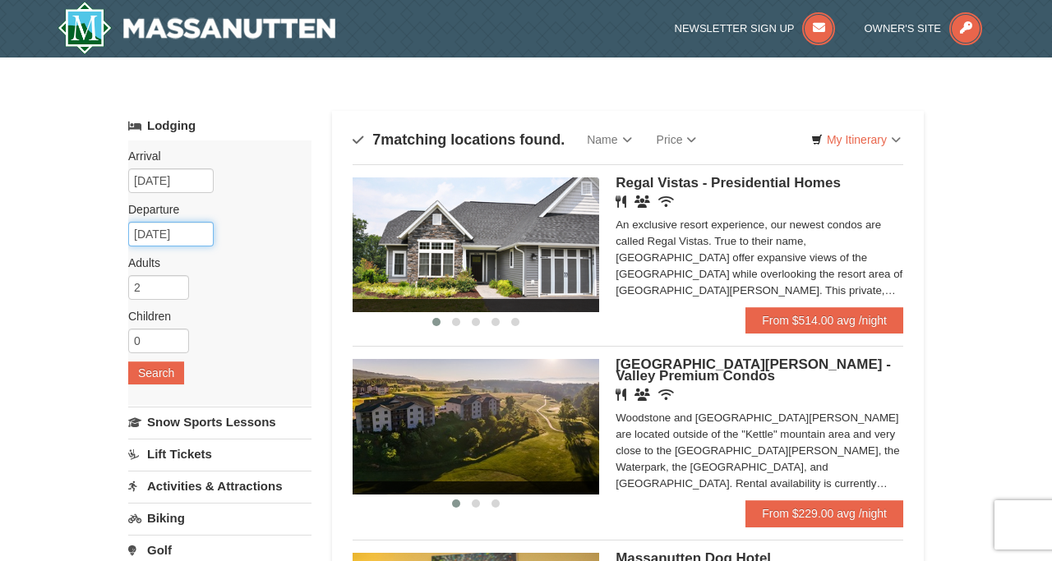
click at [188, 239] on input "10/13/2025" at bounding box center [170, 234] width 85 height 25
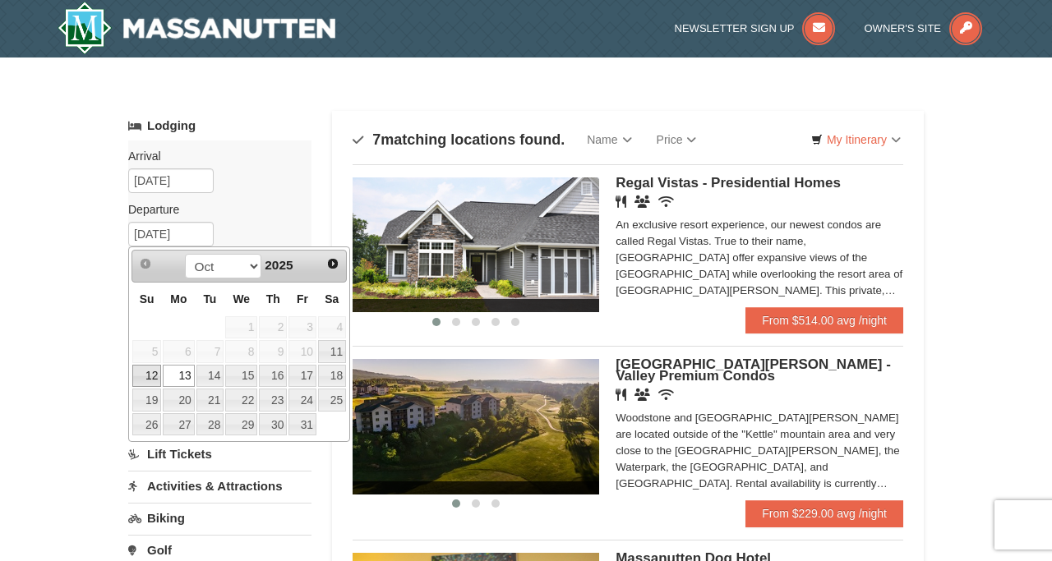
click at [147, 376] on link "12" at bounding box center [146, 376] width 29 height 23
type input "[DATE]"
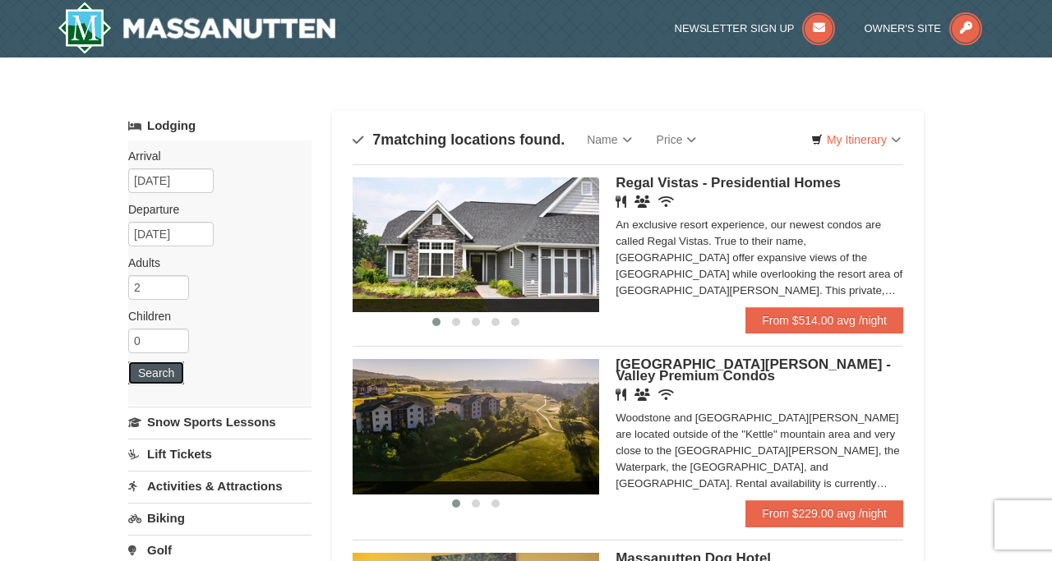
click at [159, 376] on button "Search" at bounding box center [156, 373] width 56 height 23
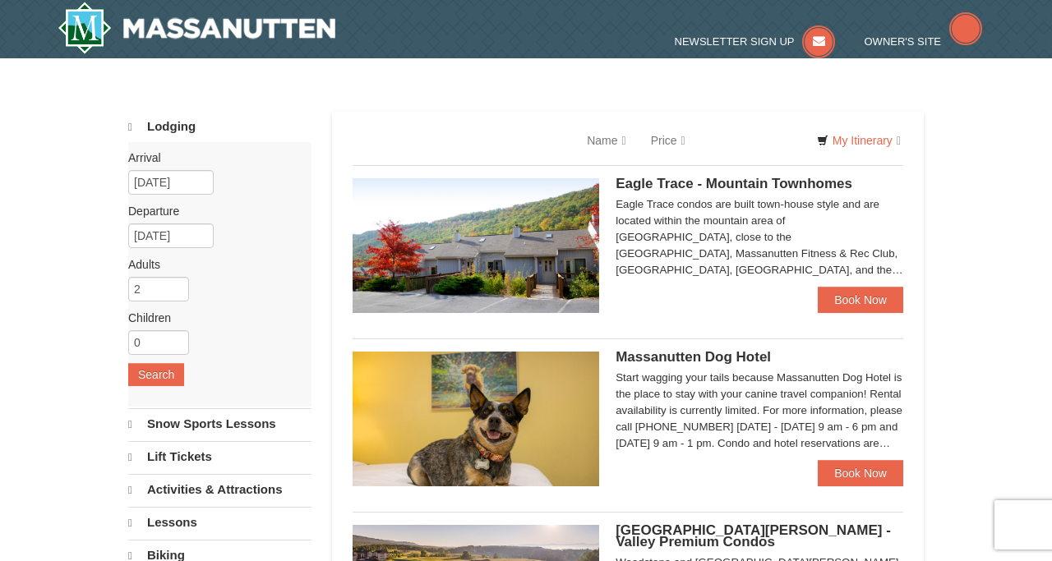
select select "9"
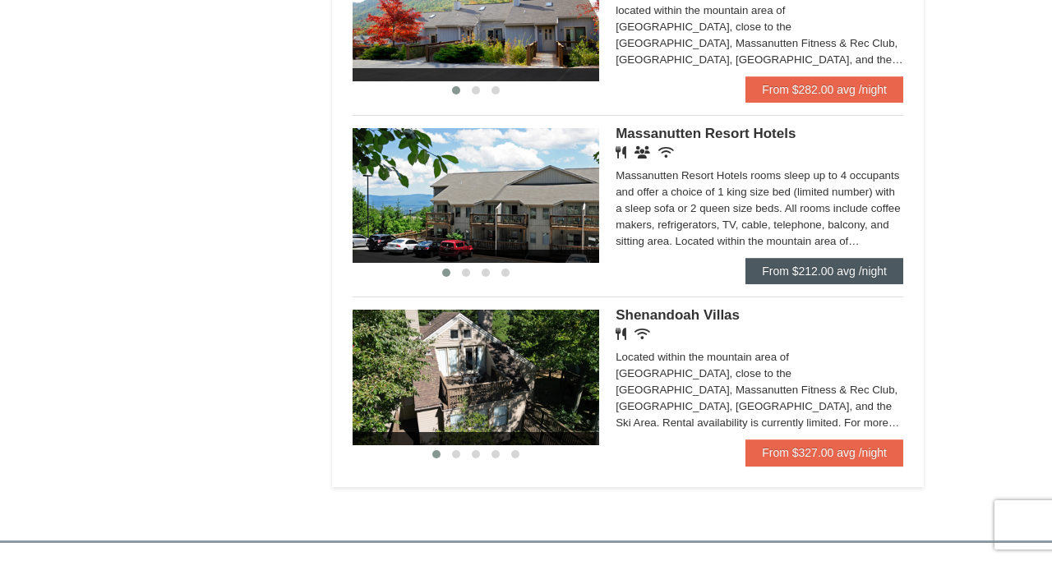
scroll to position [984, 0]
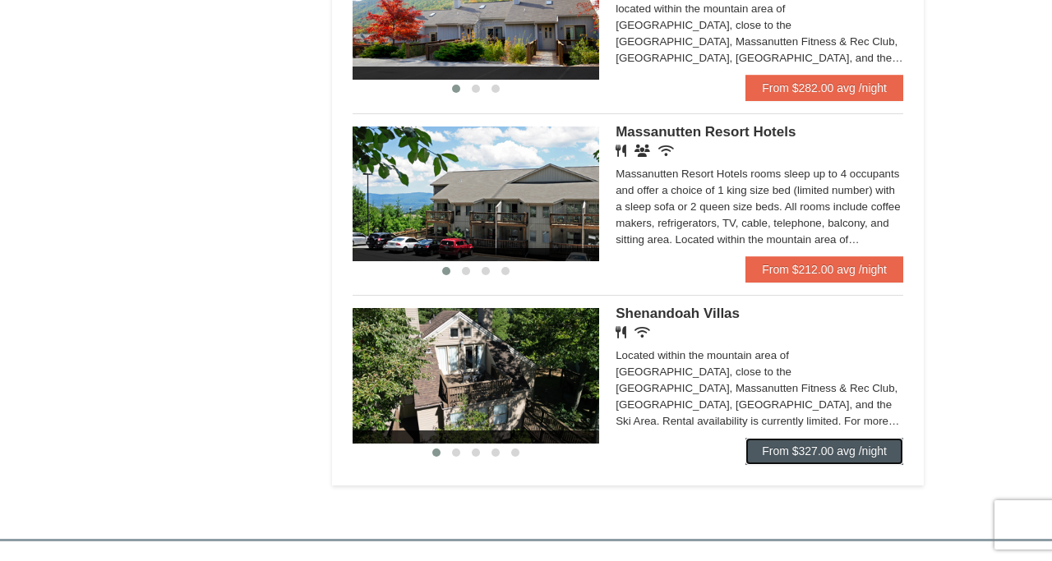
click at [796, 461] on link "From $327.00 avg /night" at bounding box center [824, 451] width 158 height 26
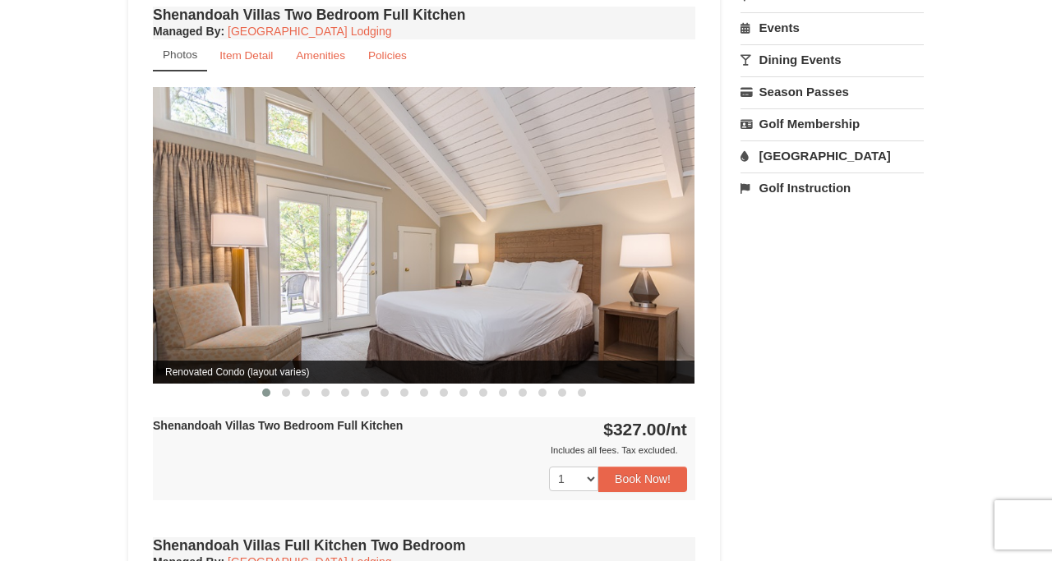
scroll to position [591, 0]
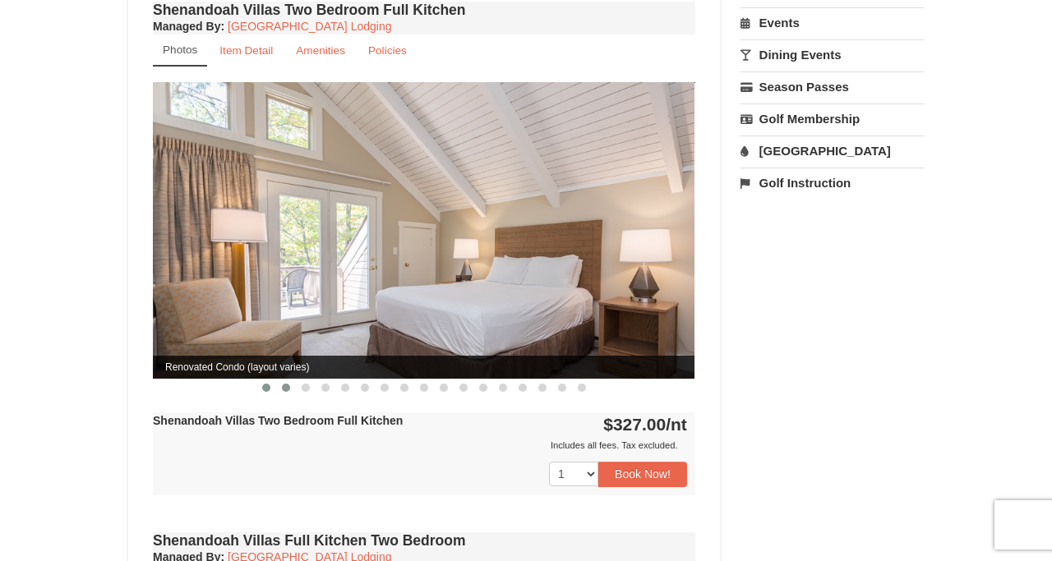
click at [284, 384] on span at bounding box center [286, 388] width 8 height 8
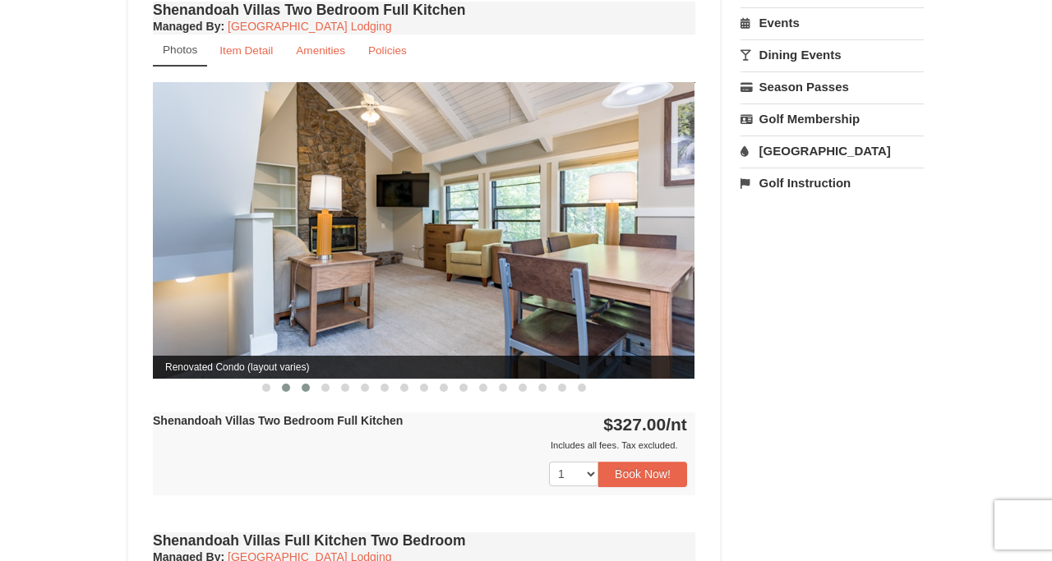
click at [306, 384] on span at bounding box center [306, 388] width 8 height 8
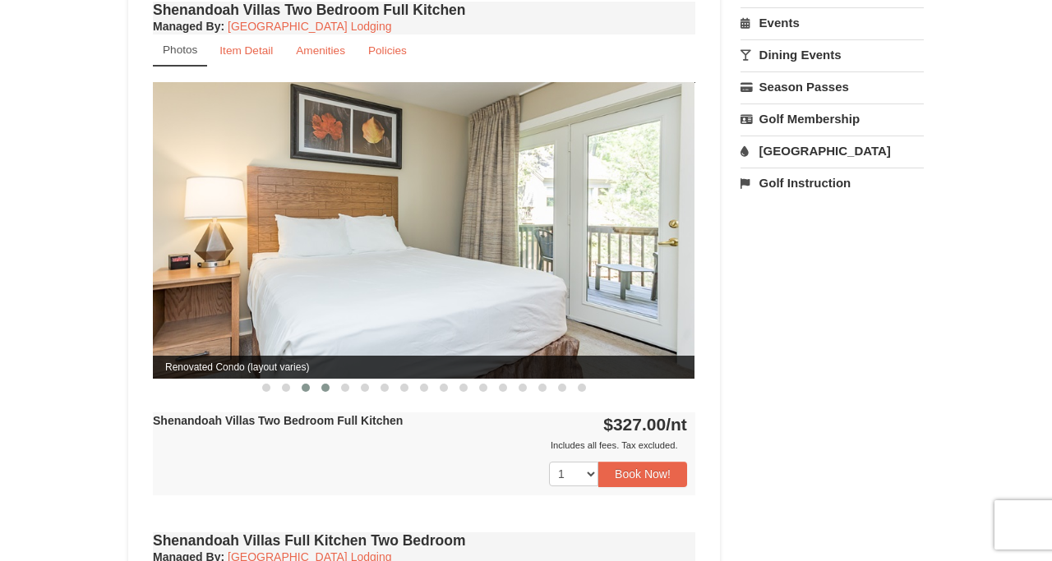
click at [327, 384] on span at bounding box center [325, 388] width 8 height 8
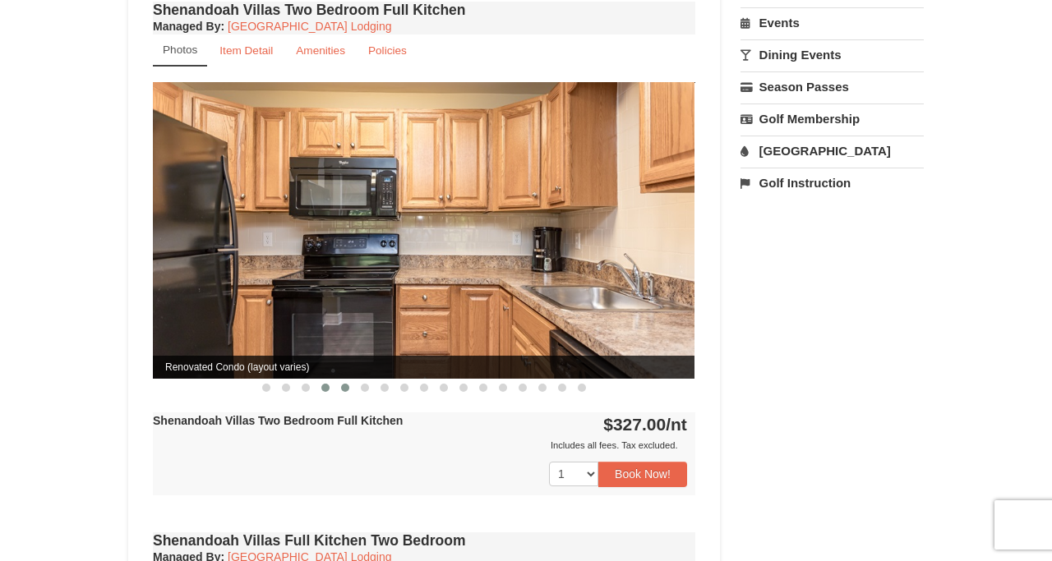
click at [348, 384] on span at bounding box center [345, 388] width 8 height 8
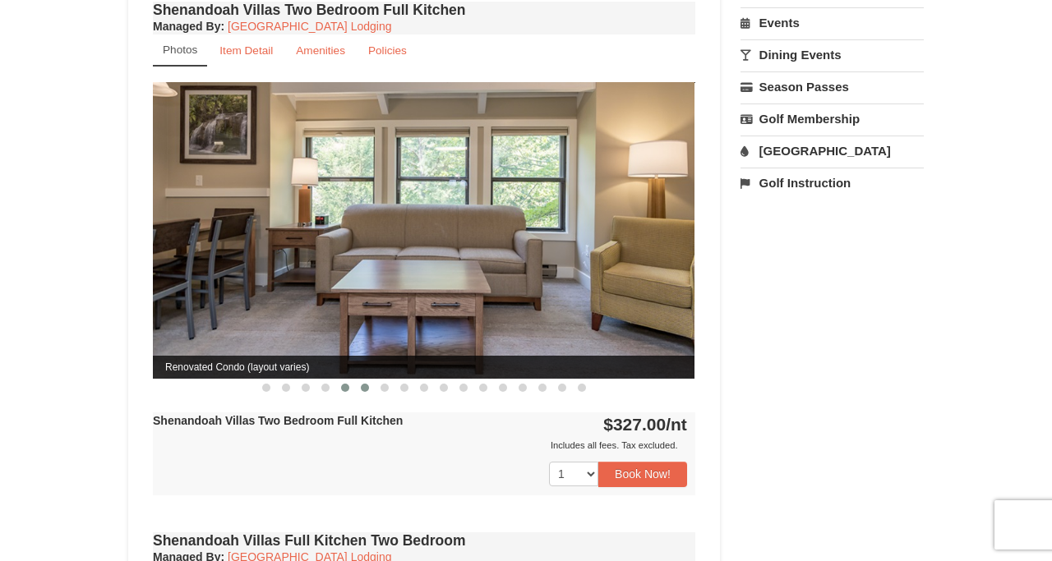
click at [363, 384] on span at bounding box center [365, 388] width 8 height 8
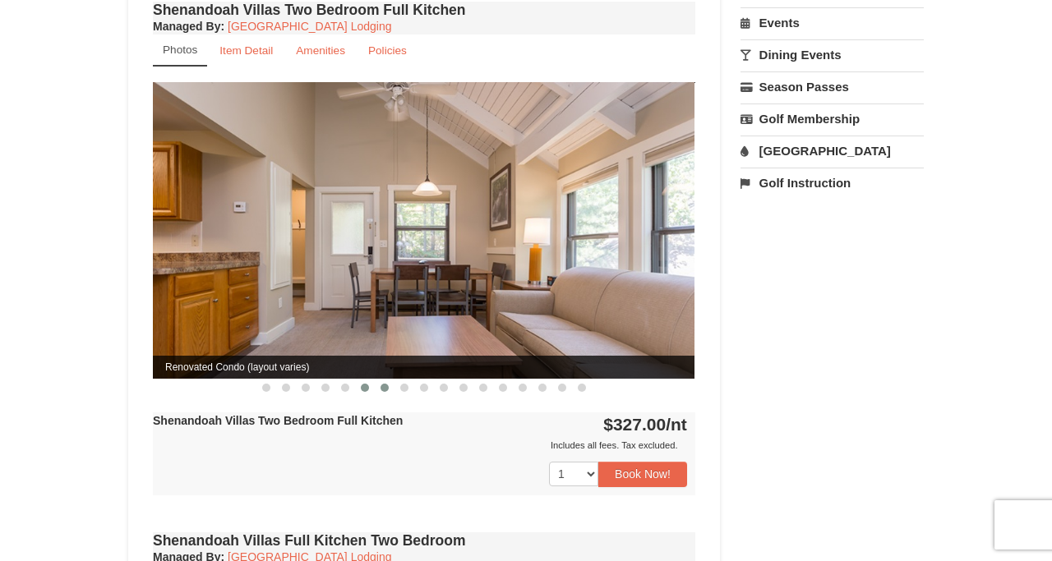
click at [384, 384] on span at bounding box center [385, 388] width 8 height 8
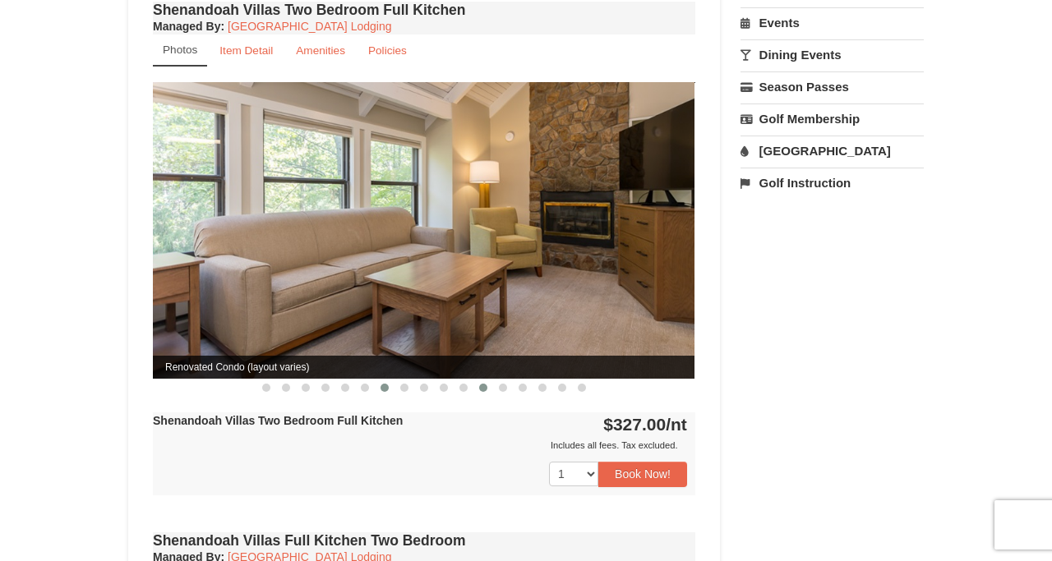
click at [486, 380] on button at bounding box center [483, 388] width 20 height 16
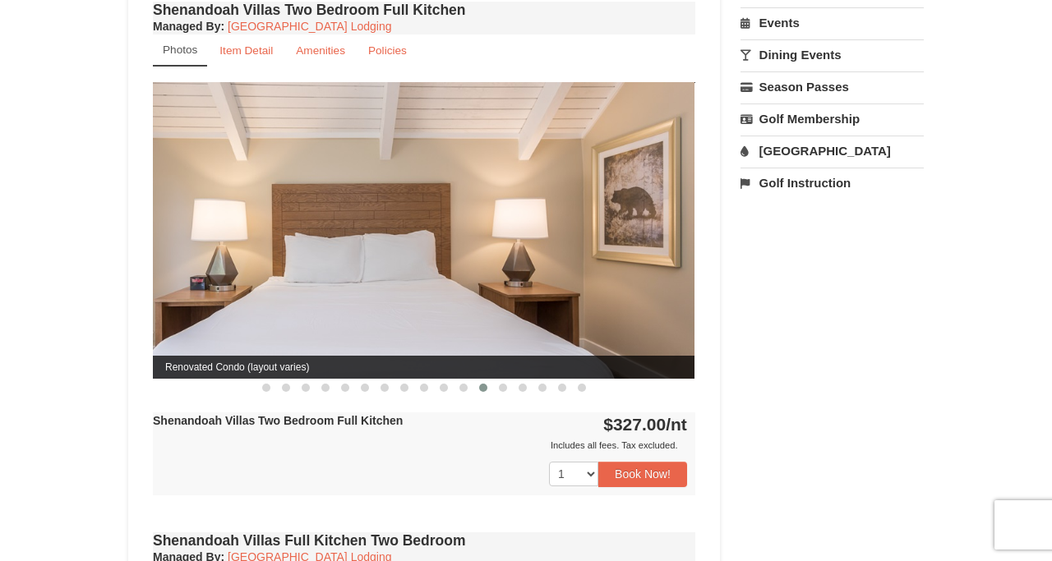
scroll to position [0, 0]
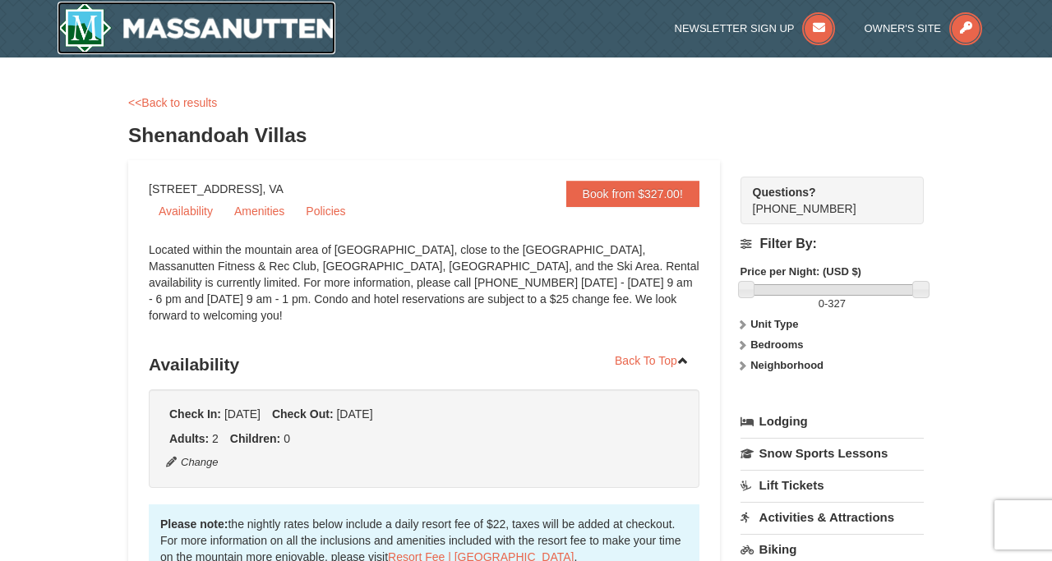
click at [275, 35] on img at bounding box center [197, 28] width 278 height 53
